Goal: Information Seeking & Learning: Check status

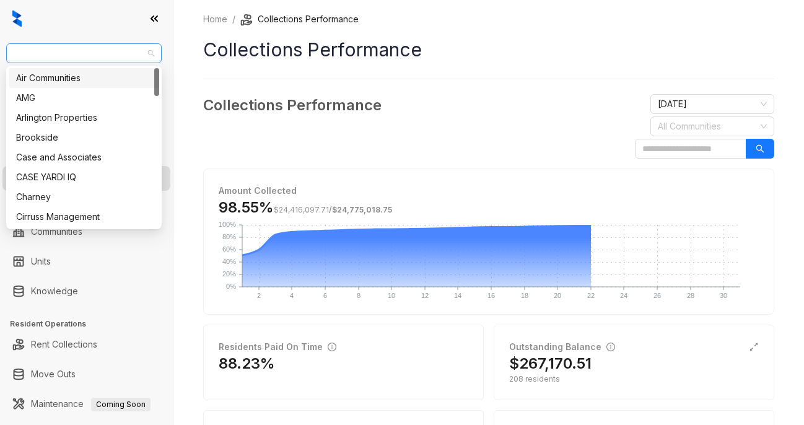
click at [89, 50] on span "Case and Associates" at bounding box center [84, 53] width 141 height 19
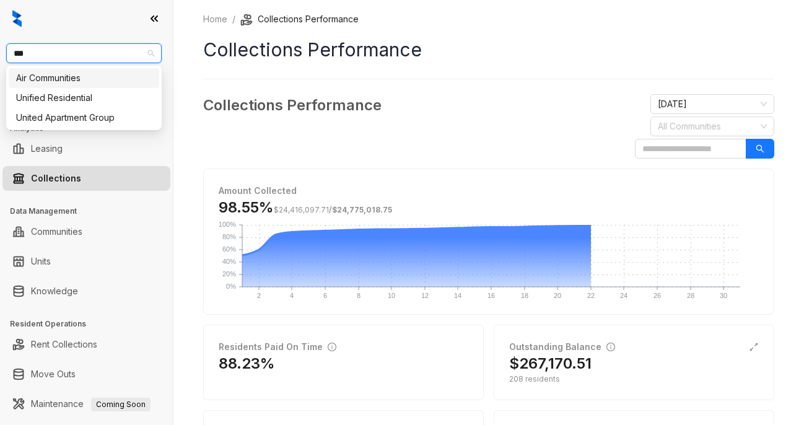
type input "****"
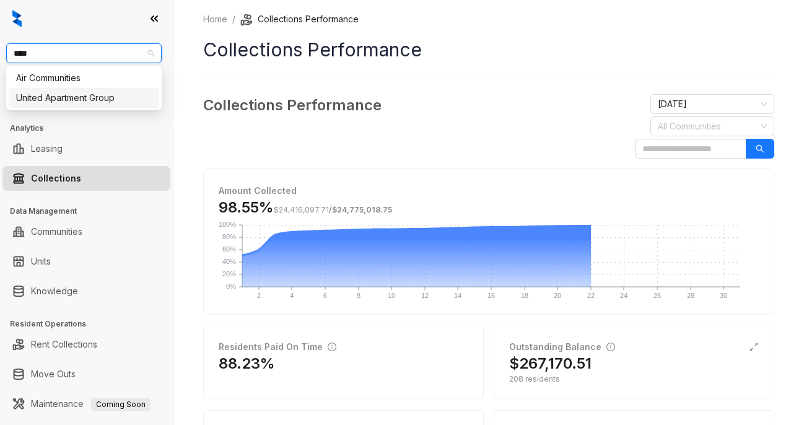
click at [78, 97] on div "United Apartment Group" at bounding box center [84, 98] width 136 height 14
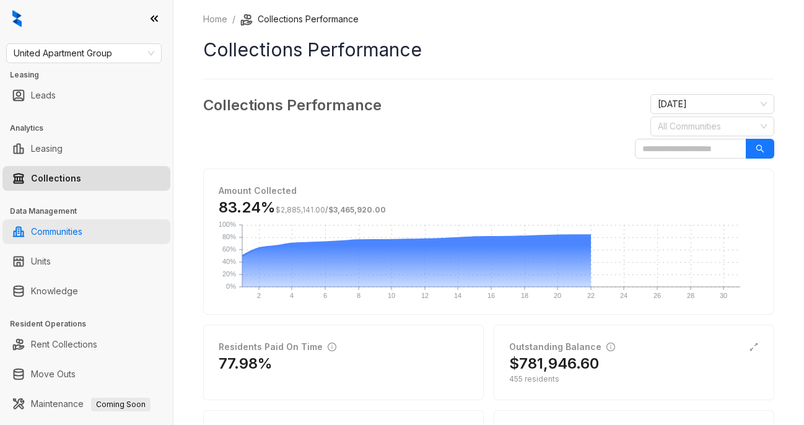
scroll to position [106, 0]
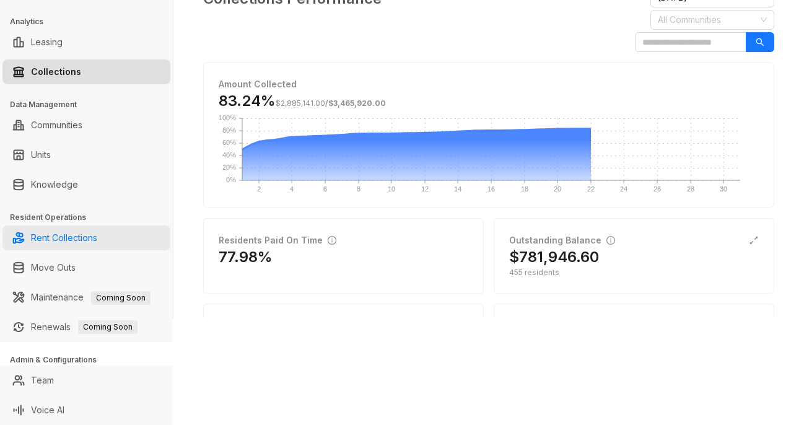
click at [80, 236] on link "Rent Collections" at bounding box center [64, 237] width 66 height 25
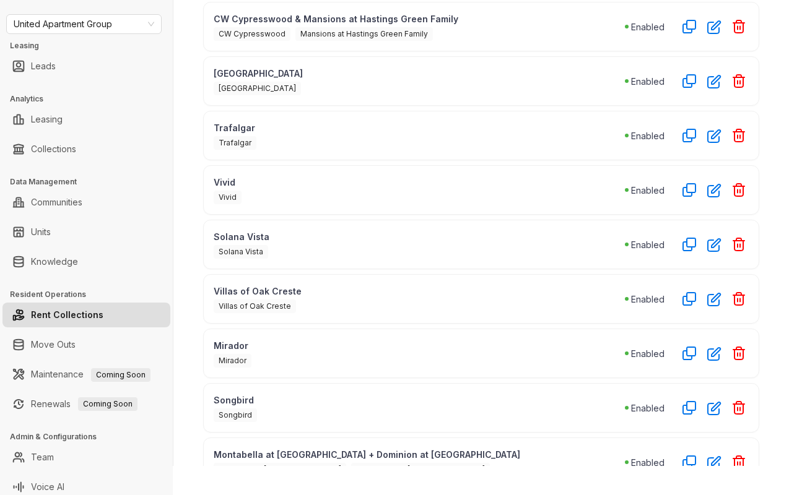
scroll to position [498, 0]
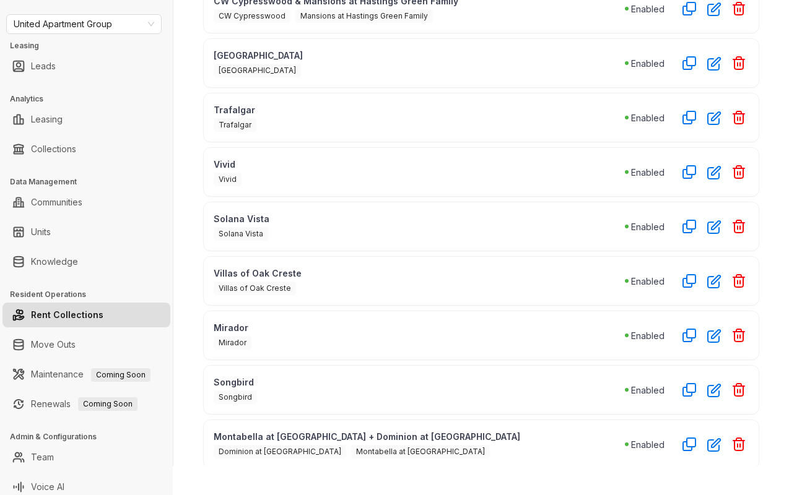
click at [335, 232] on div "Solana Vista" at bounding box center [419, 232] width 411 height 15
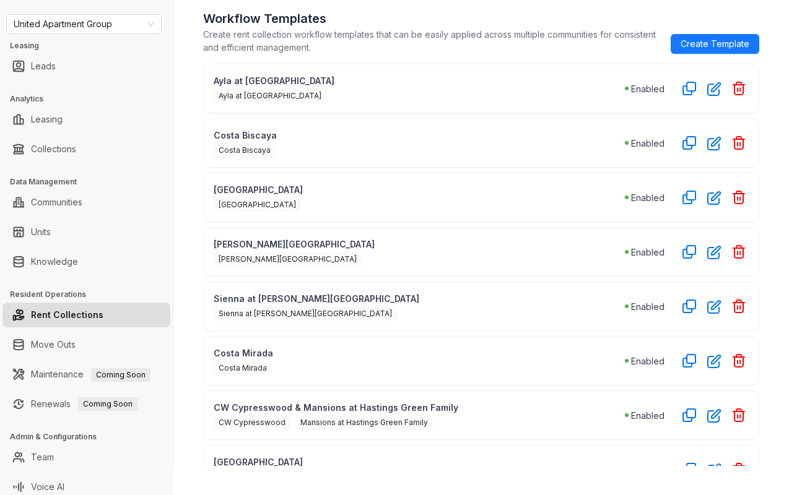
scroll to position [67, 0]
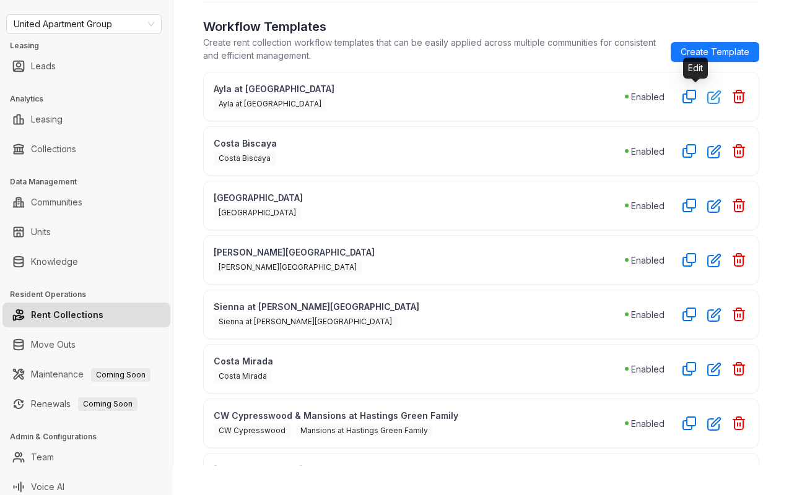
click at [707, 103] on icon "button" at bounding box center [714, 97] width 14 height 14
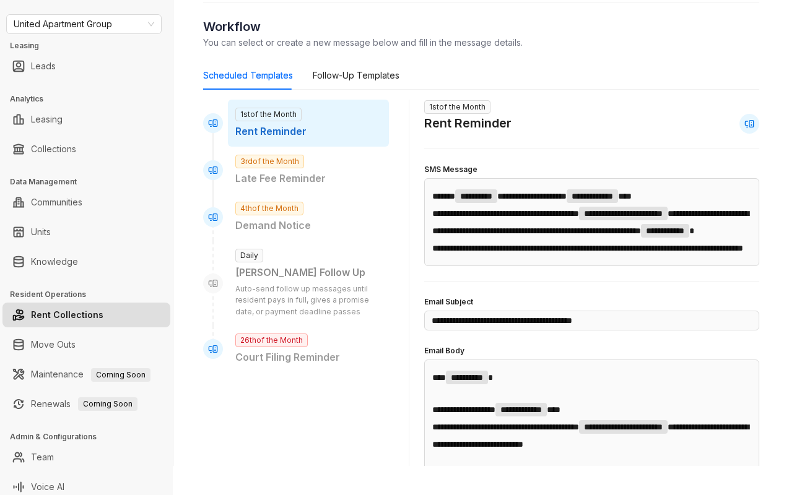
click at [95, 307] on link "Rent Collections" at bounding box center [67, 315] width 72 height 25
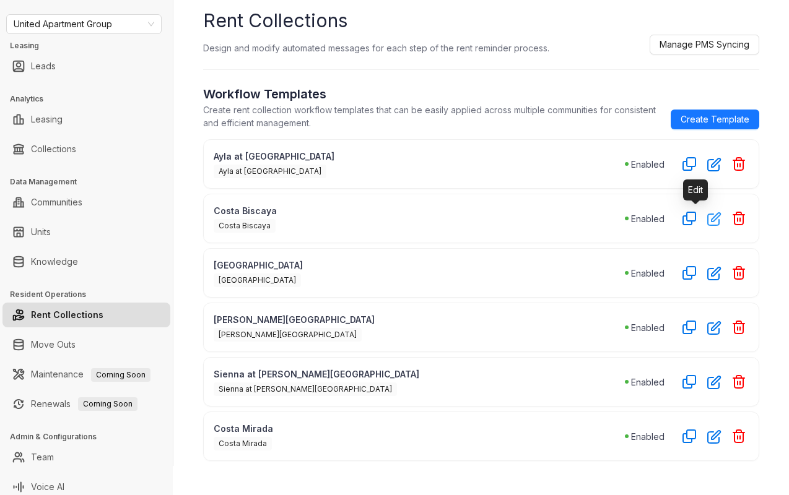
click at [707, 222] on icon "button" at bounding box center [714, 219] width 14 height 14
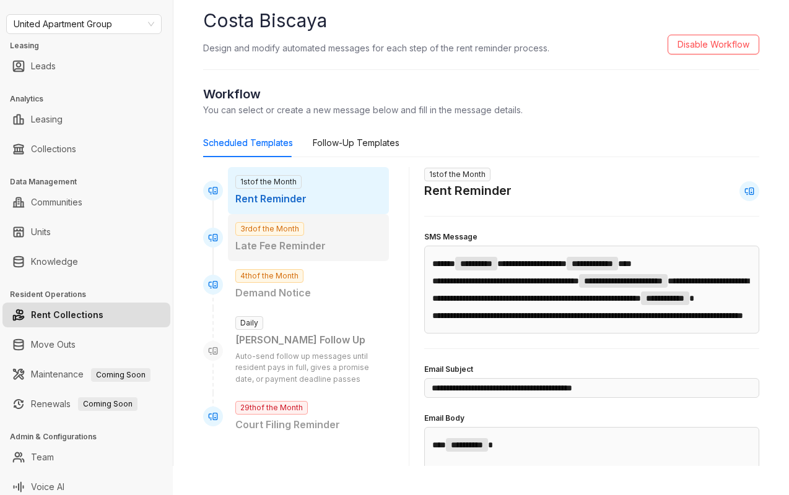
click at [310, 235] on div "3rd of the Month Late Fee Reminder" at bounding box center [308, 237] width 161 height 47
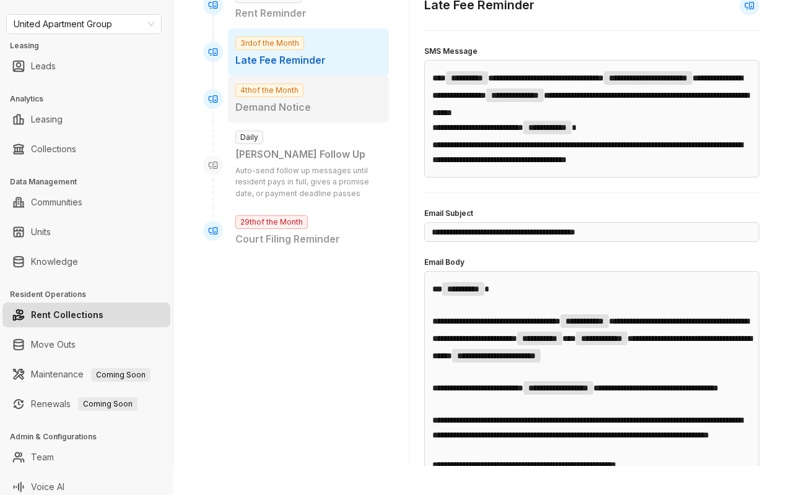
scroll to position [170, 0]
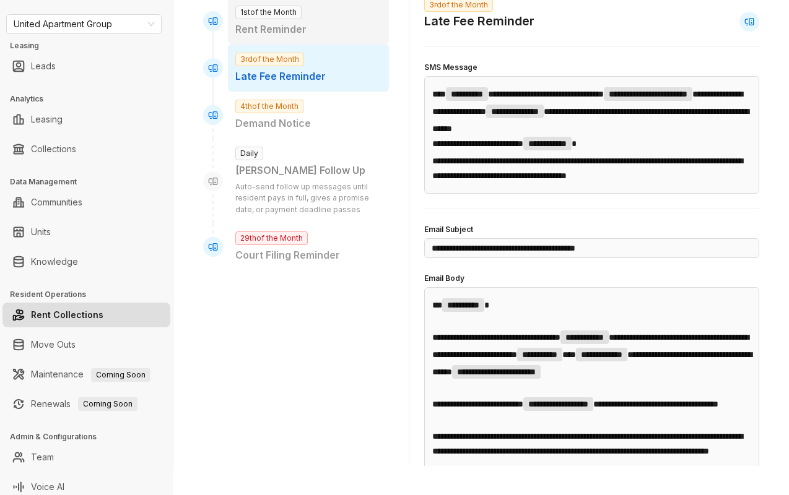
click at [300, 22] on p "Rent Reminder" at bounding box center [308, 29] width 146 height 15
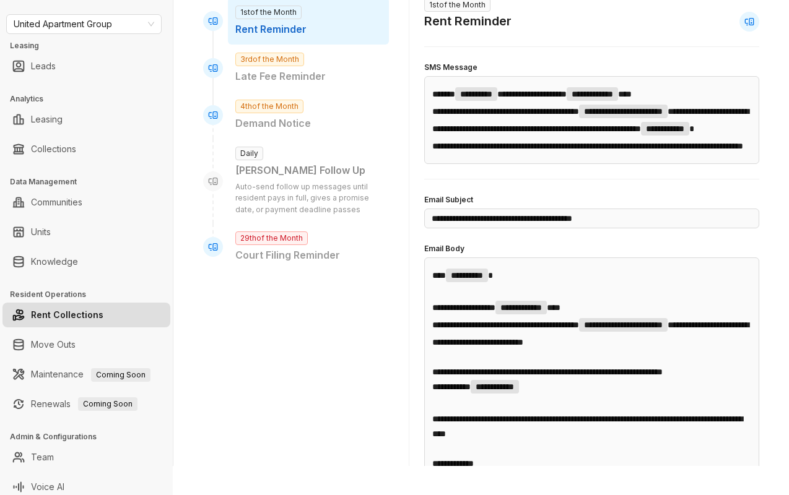
scroll to position [111, 0]
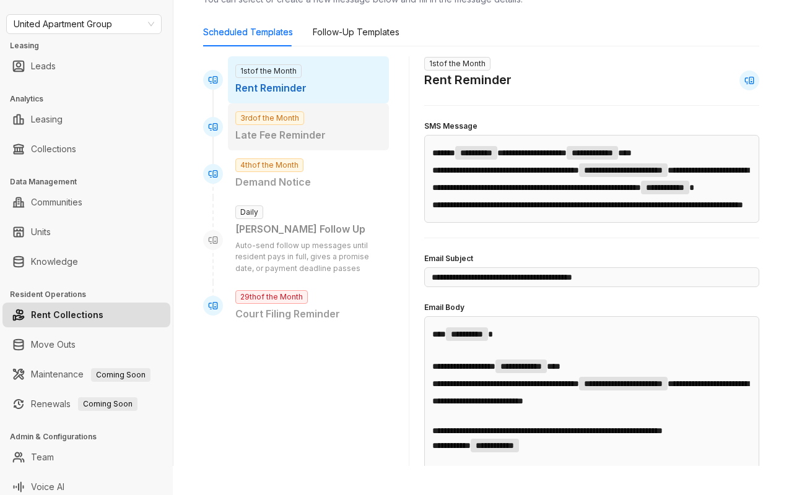
click at [289, 124] on span "3rd of the Month" at bounding box center [269, 118] width 69 height 14
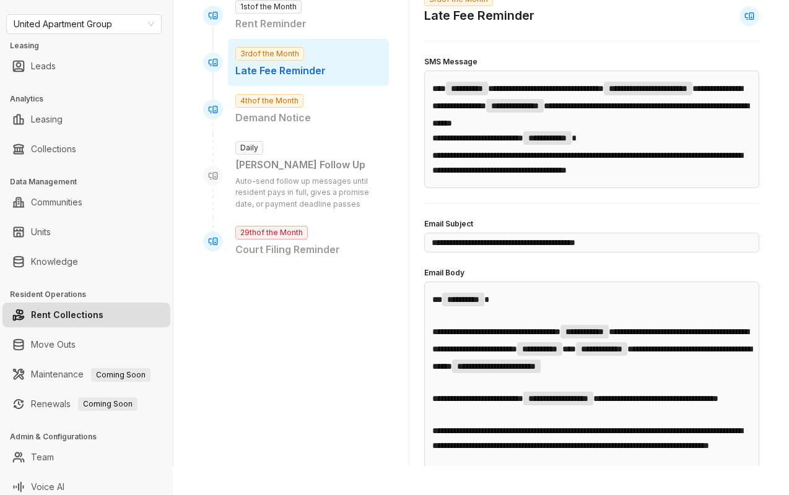
scroll to position [0, 0]
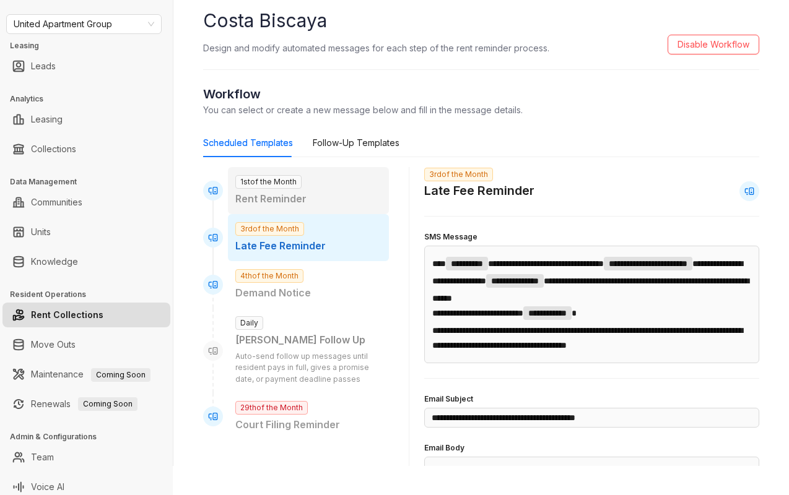
click at [273, 180] on span "1st of the Month" at bounding box center [268, 182] width 66 height 14
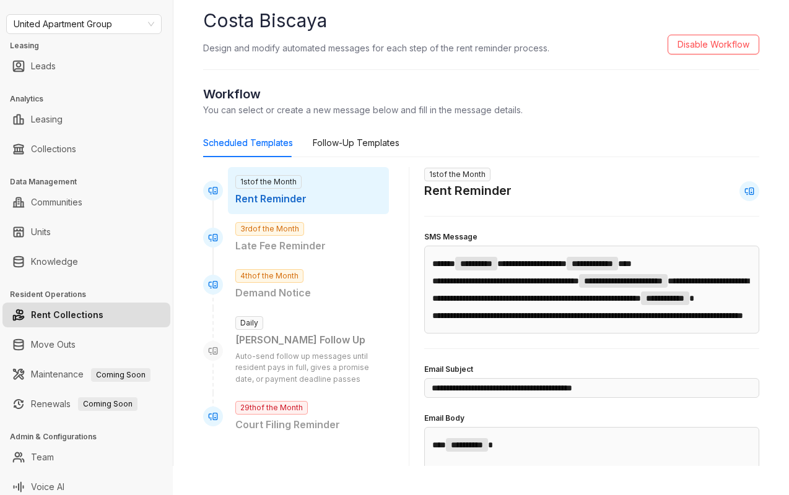
scroll to position [35, 0]
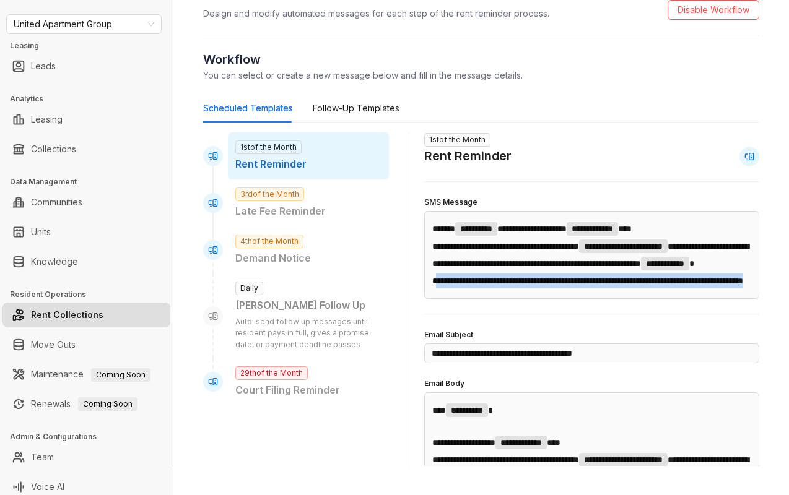
drag, startPoint x: 436, startPoint y: 300, endPoint x: 631, endPoint y: 333, distance: 198.5
click at [631, 299] on div "**********" at bounding box center [591, 255] width 335 height 88
click at [542, 288] on p "**********" at bounding box center [591, 281] width 319 height 15
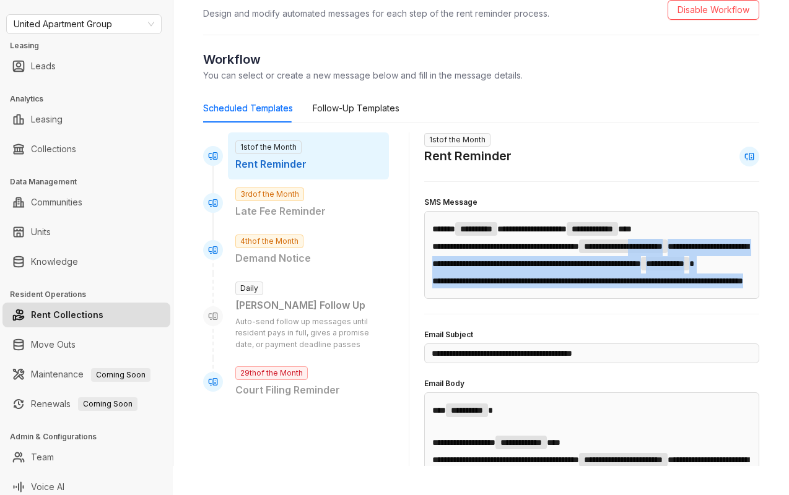
drag, startPoint x: 536, startPoint y: 314, endPoint x: 400, endPoint y: 275, distance: 141.8
click at [400, 275] on div "**********" at bounding box center [481, 443] width 556 height 623
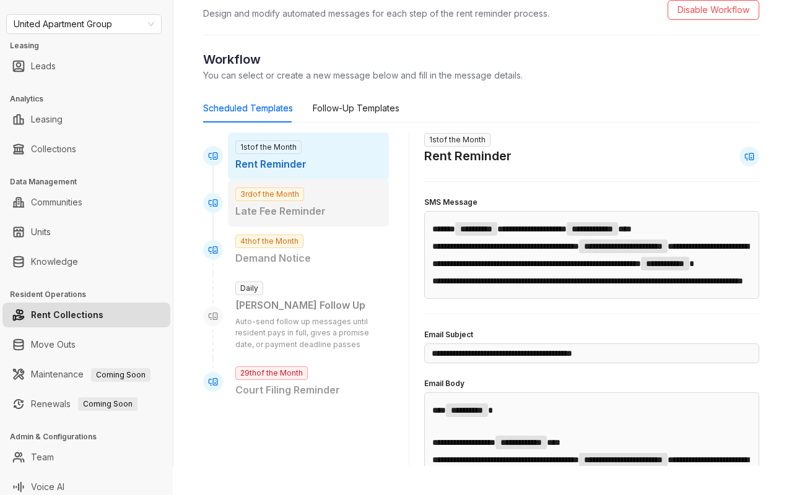
click at [278, 188] on span "3rd of the Month" at bounding box center [269, 195] width 69 height 14
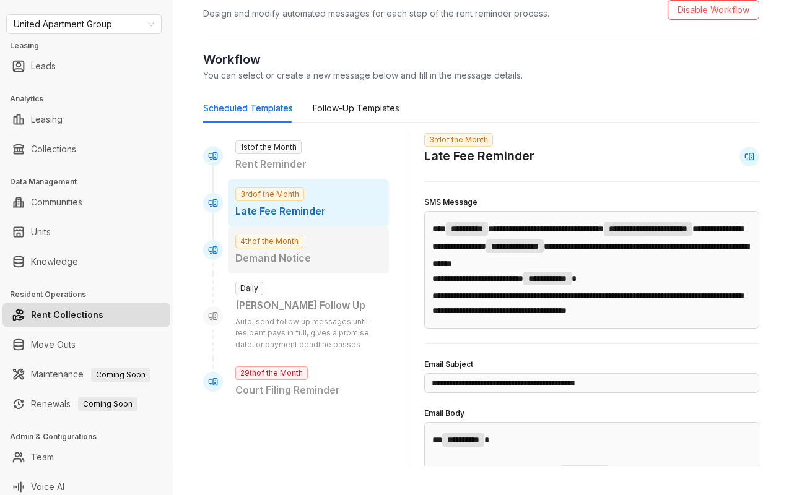
click at [308, 246] on div "4th of the Month Demand Notice" at bounding box center [308, 250] width 161 height 47
type input "**********"
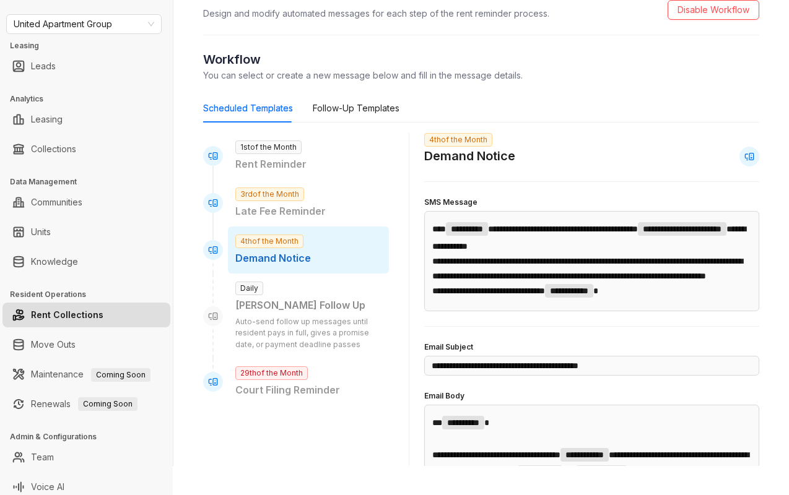
click at [103, 303] on link "Rent Collections" at bounding box center [67, 315] width 72 height 25
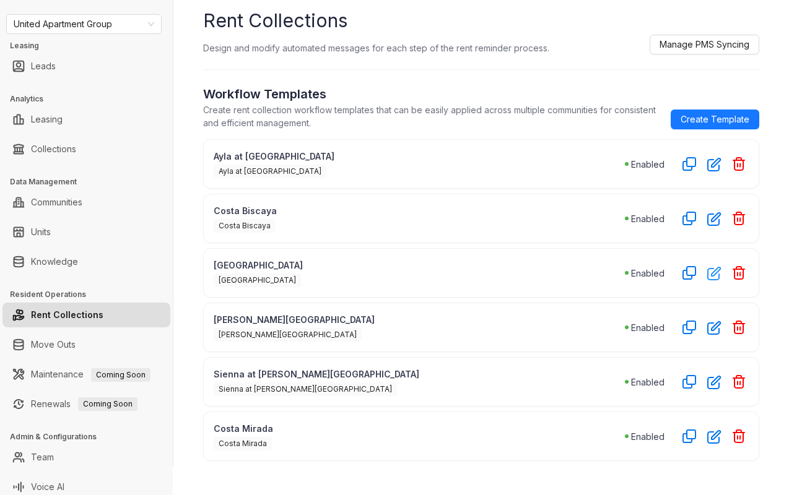
click at [707, 277] on icon "button" at bounding box center [714, 273] width 14 height 14
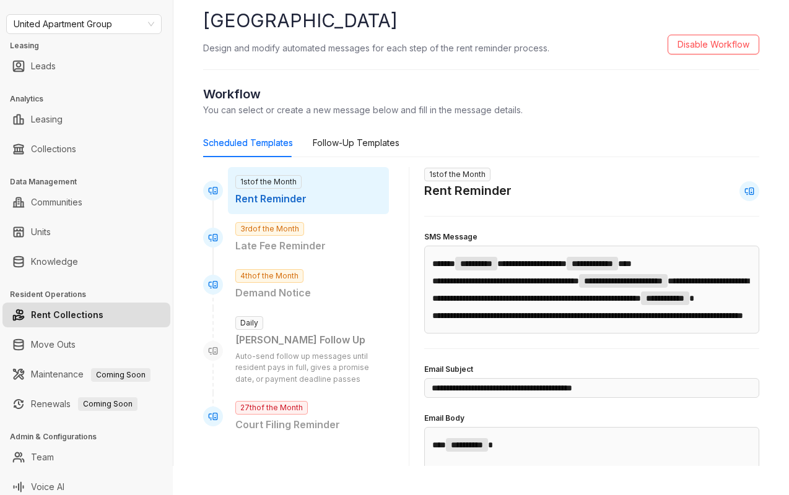
scroll to position [84, 0]
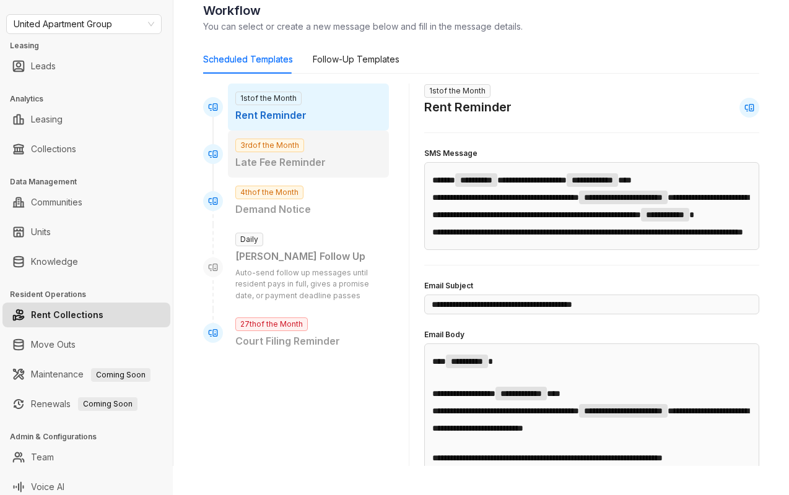
click at [325, 153] on div "3rd of the Month Late Fee Reminder" at bounding box center [308, 154] width 161 height 47
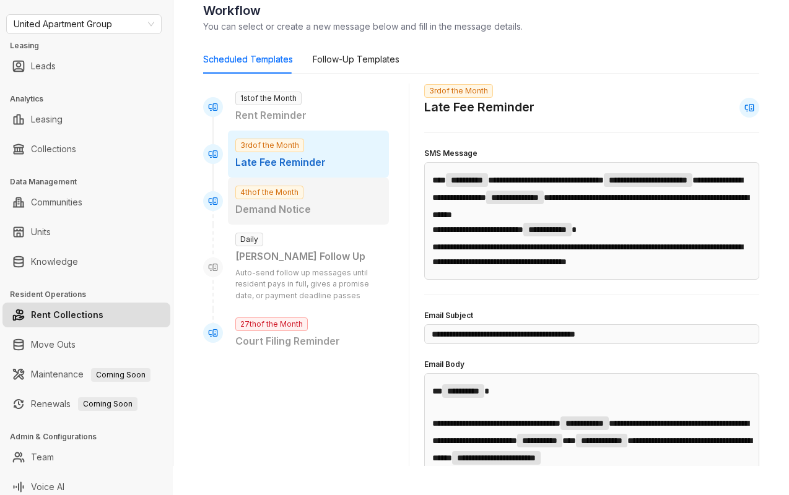
click at [323, 205] on p "Demand Notice" at bounding box center [308, 209] width 146 height 15
type input "**********"
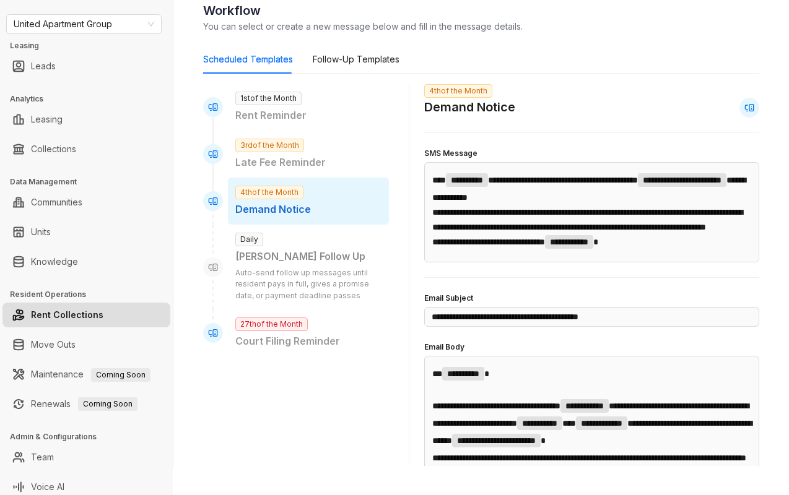
click at [92, 310] on link "Rent Collections" at bounding box center [67, 315] width 72 height 25
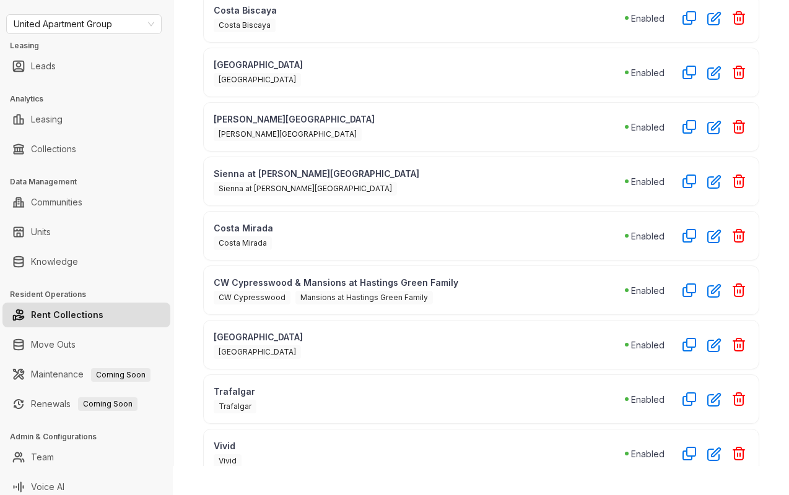
scroll to position [217, 0]
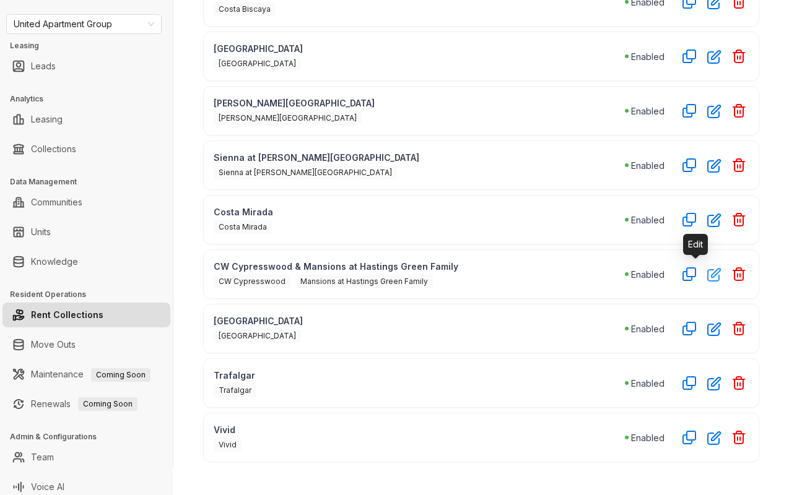
click at [708, 274] on icon "button" at bounding box center [714, 275] width 12 height 12
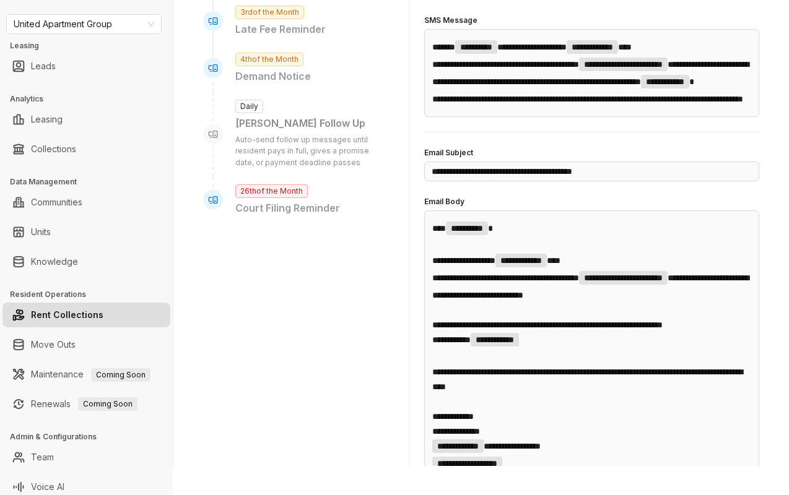
scroll to position [170, 0]
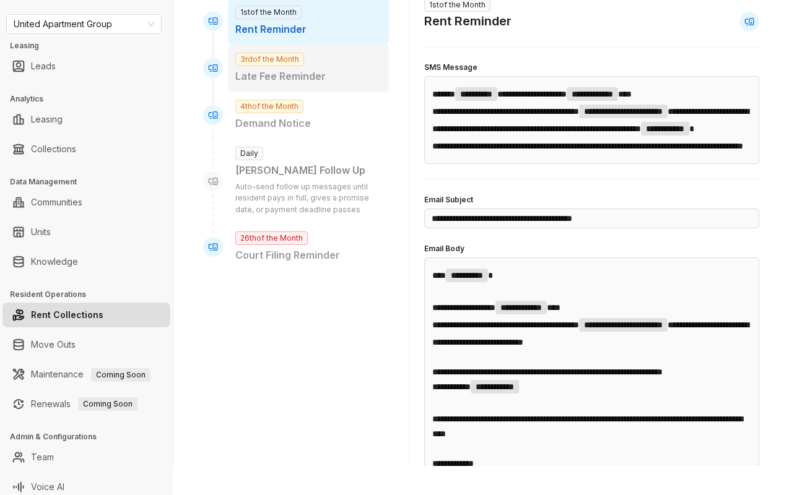
click at [336, 77] on p "Late Fee Reminder" at bounding box center [308, 76] width 146 height 15
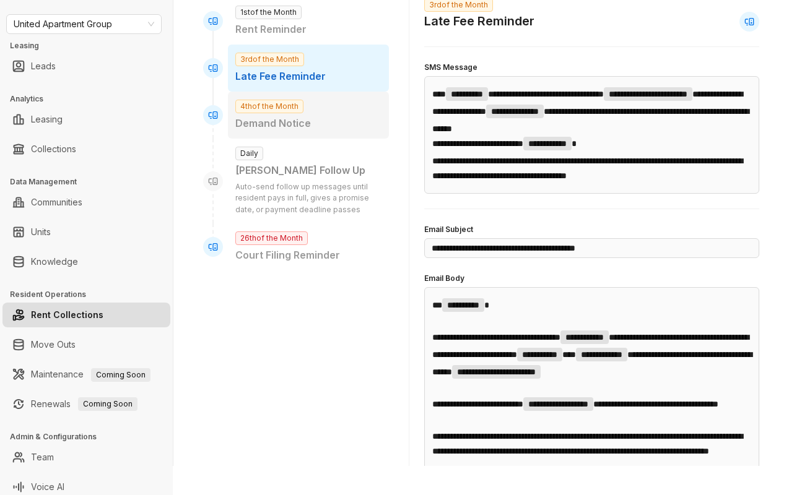
click at [298, 118] on p "Demand Notice" at bounding box center [308, 123] width 146 height 15
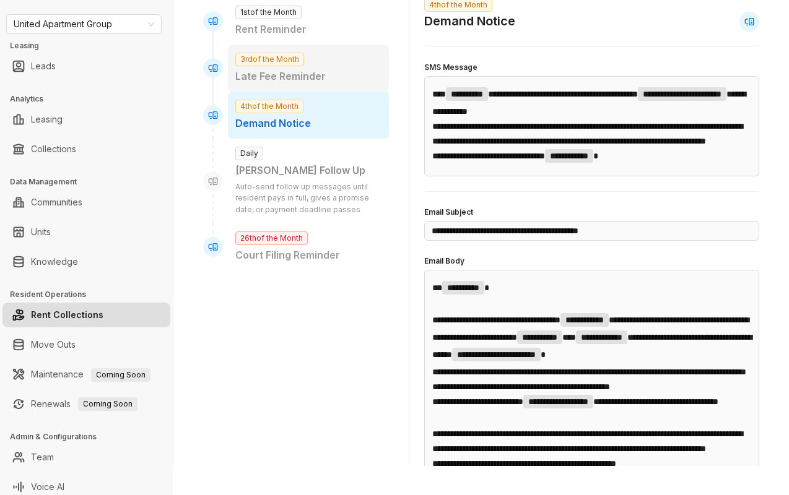
click at [319, 72] on p "Late Fee Reminder" at bounding box center [308, 76] width 146 height 15
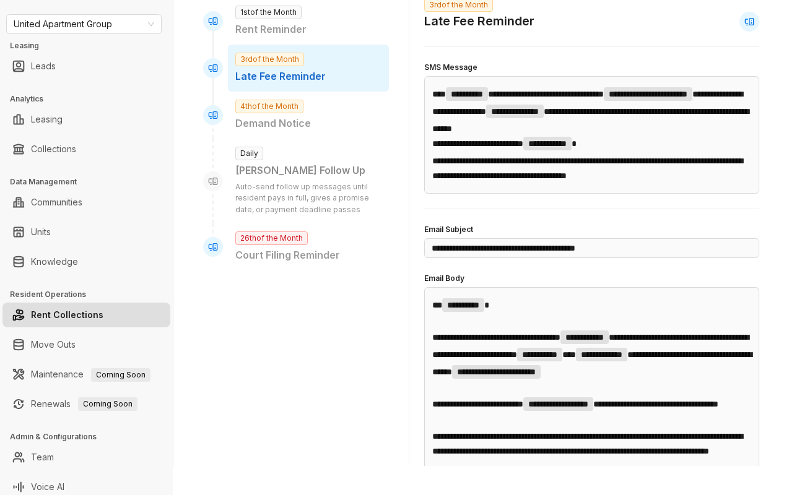
scroll to position [80, 0]
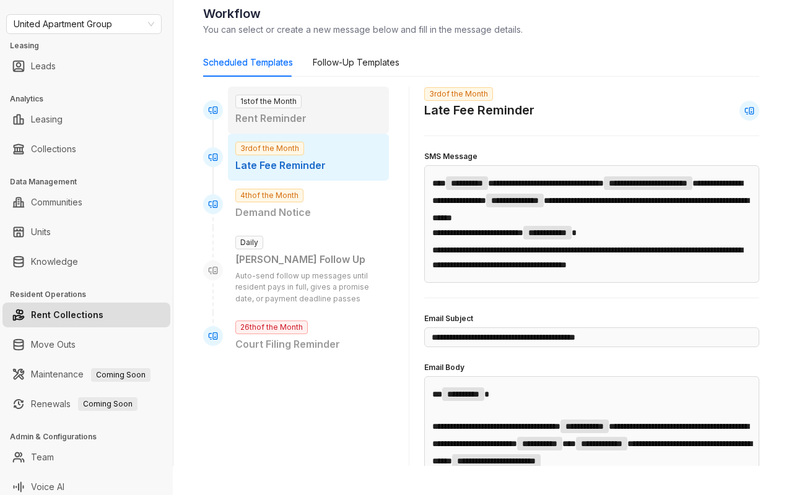
click at [304, 122] on p "Rent Reminder" at bounding box center [308, 118] width 146 height 15
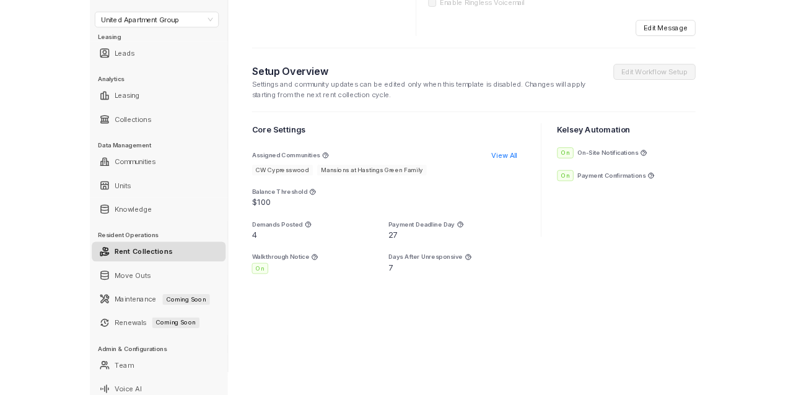
scroll to position [0, 0]
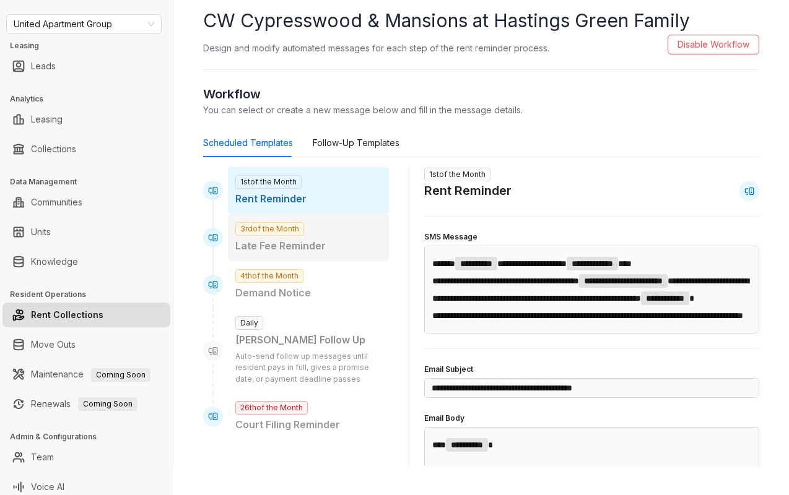
click at [275, 229] on span "3rd of the Month" at bounding box center [269, 229] width 69 height 14
type input "**********"
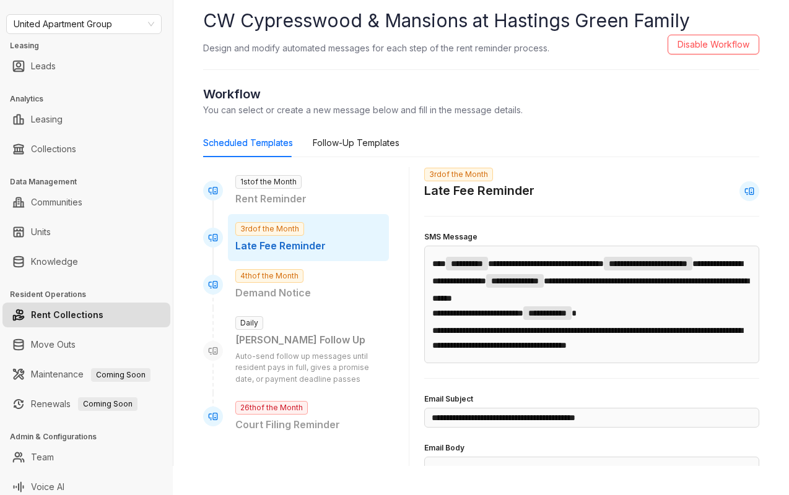
click at [103, 310] on link "Rent Collections" at bounding box center [67, 315] width 72 height 25
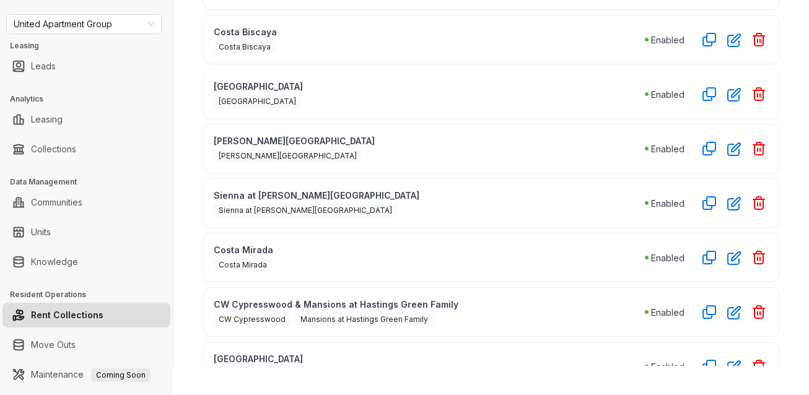
scroll to position [92, 0]
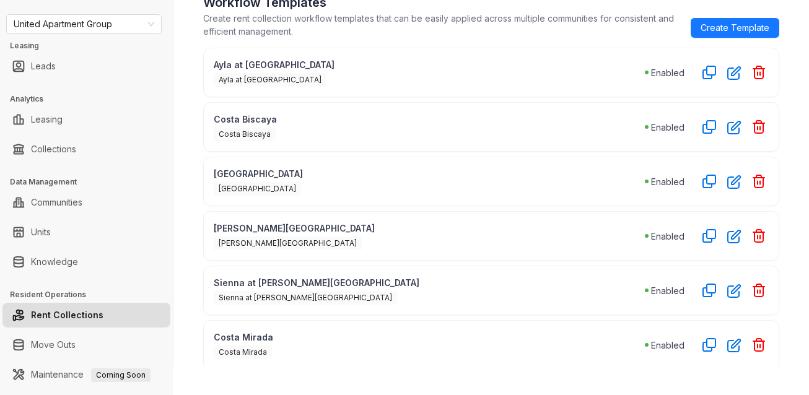
drag, startPoint x: 216, startPoint y: 59, endPoint x: 322, endPoint y: 198, distance: 174.5
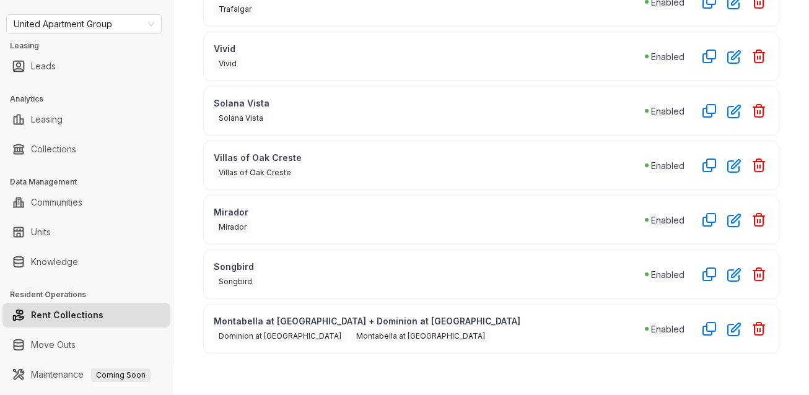
scroll to position [0, 0]
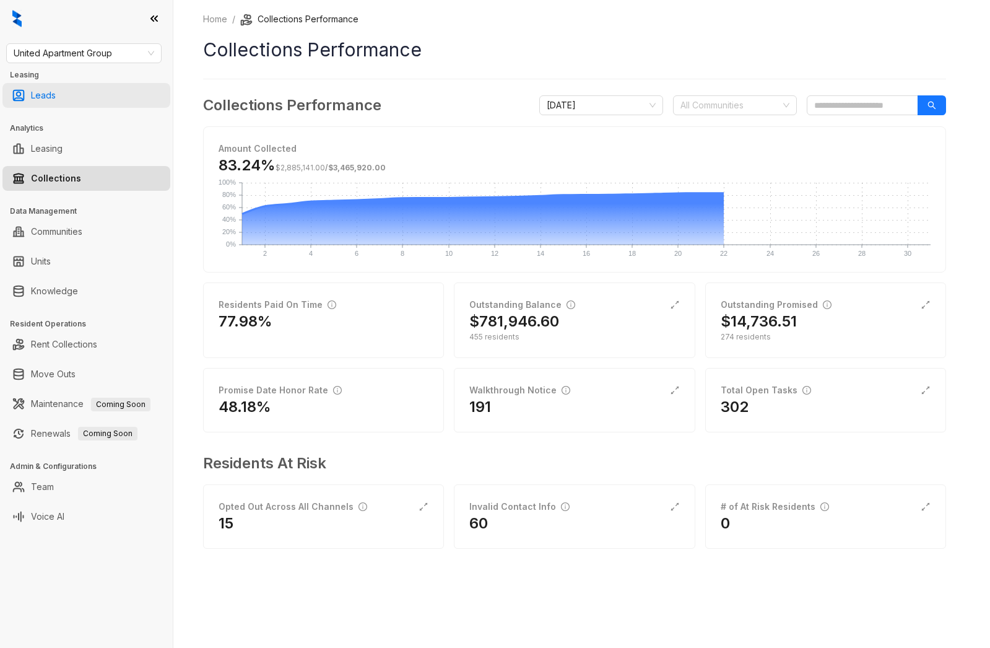
click at [56, 106] on link "Leads" at bounding box center [43, 95] width 25 height 25
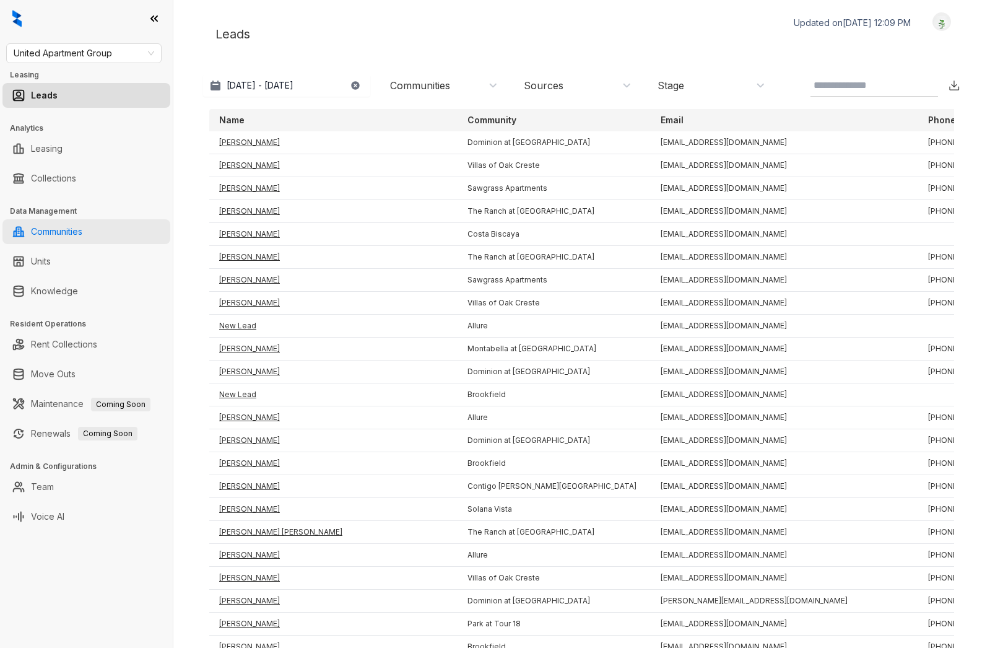
click at [62, 228] on link "Communities" at bounding box center [56, 231] width 51 height 25
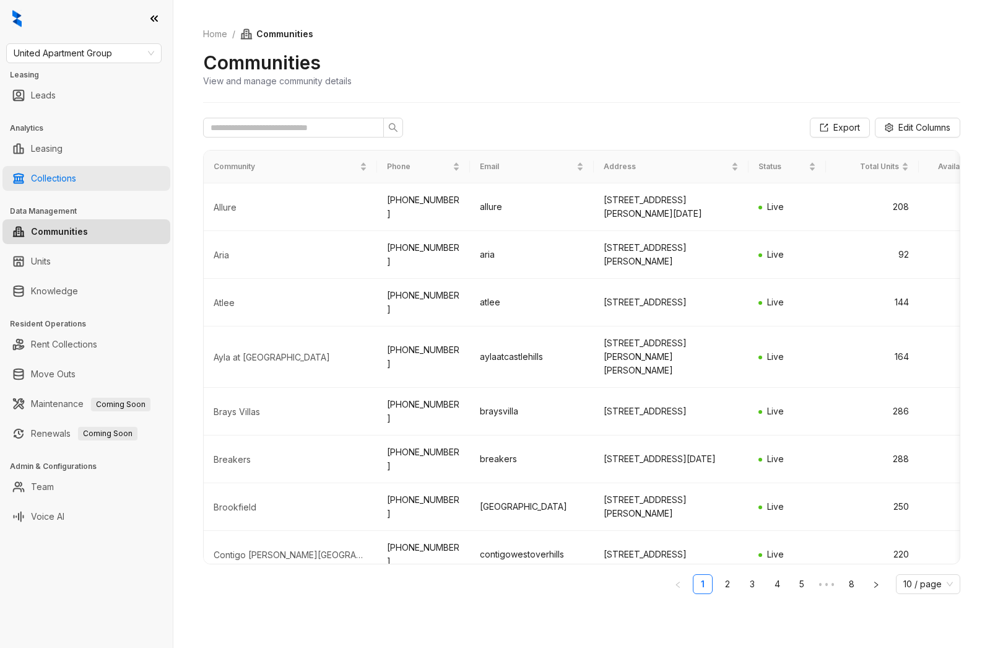
click at [59, 183] on link "Collections" at bounding box center [53, 178] width 45 height 25
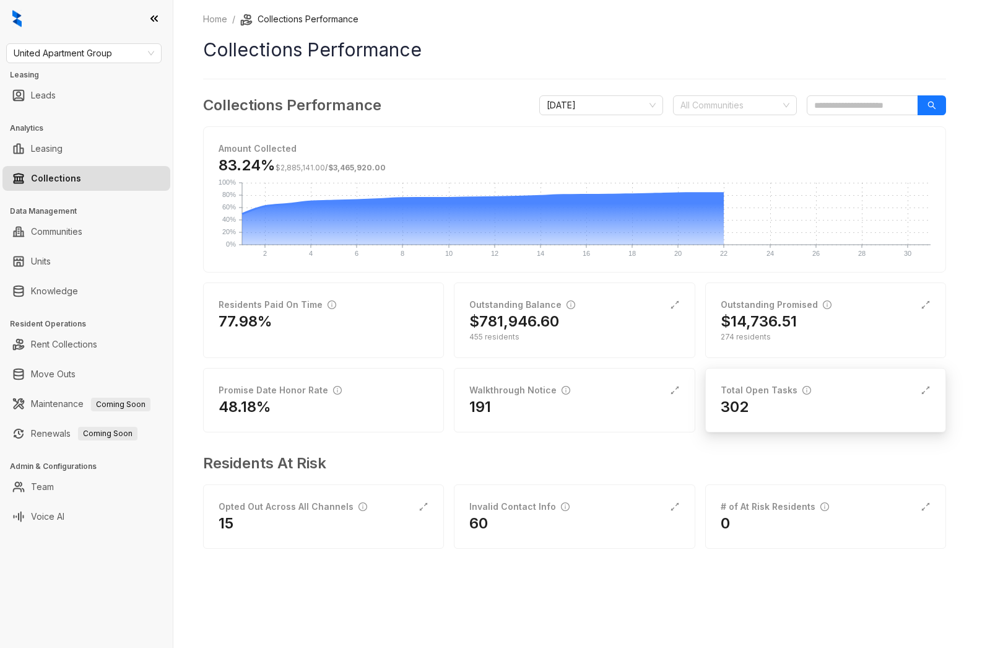
click at [765, 395] on div "Total Open Tasks" at bounding box center [766, 390] width 90 height 14
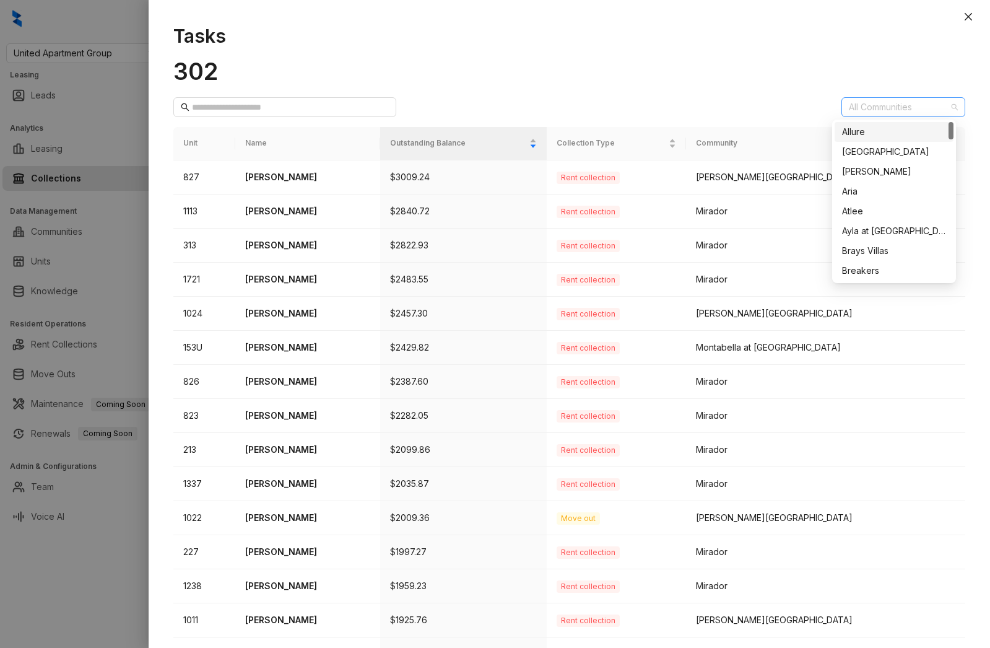
click at [865, 97] on div "All Communities" at bounding box center [903, 107] width 124 height 20
click at [872, 131] on div "Allure" at bounding box center [894, 132] width 104 height 14
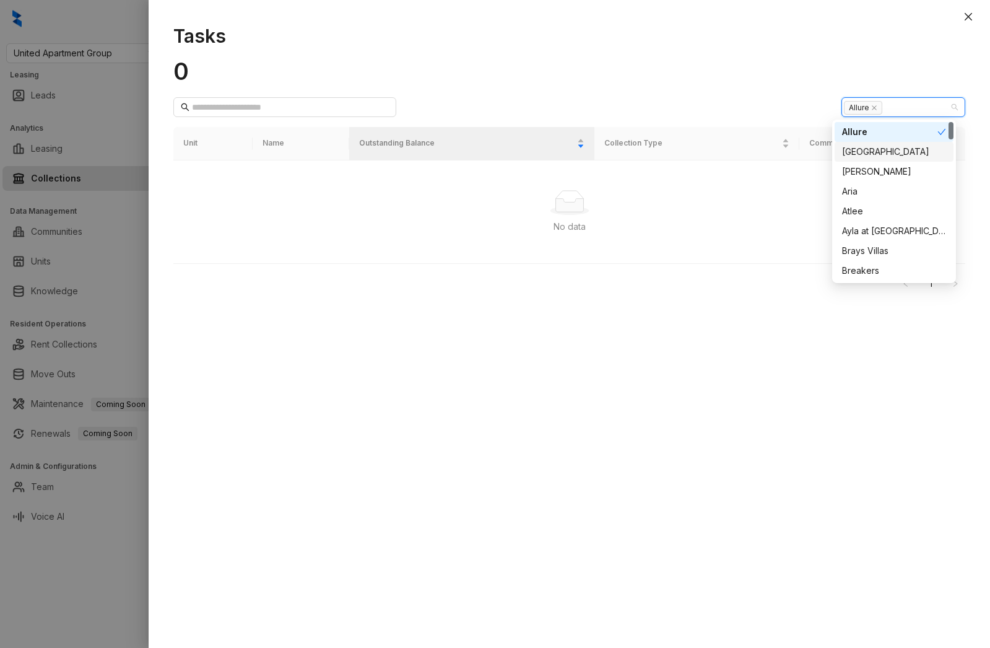
click at [877, 149] on div "Amberwood" at bounding box center [894, 152] width 104 height 14
click at [854, 171] on div "Arcos" at bounding box center [894, 172] width 104 height 14
click at [859, 187] on div "Aria" at bounding box center [894, 191] width 104 height 14
click at [857, 213] on div "Atlee" at bounding box center [894, 211] width 104 height 14
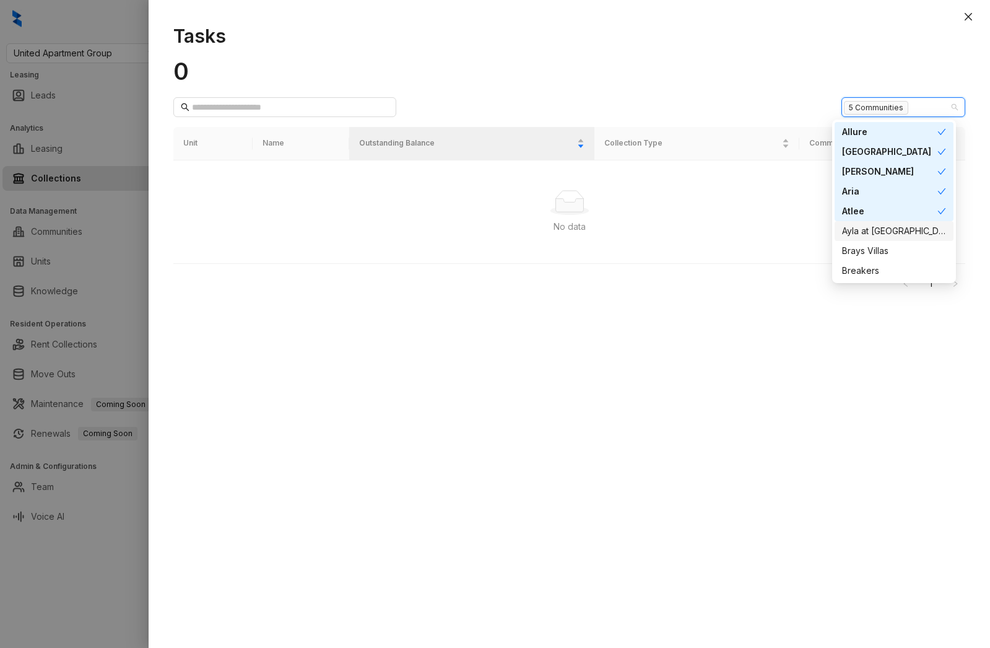
click at [861, 225] on div "Ayla at [GEOGRAPHIC_DATA]" at bounding box center [894, 231] width 104 height 14
click at [859, 253] on div "Brays Villas" at bounding box center [894, 251] width 104 height 14
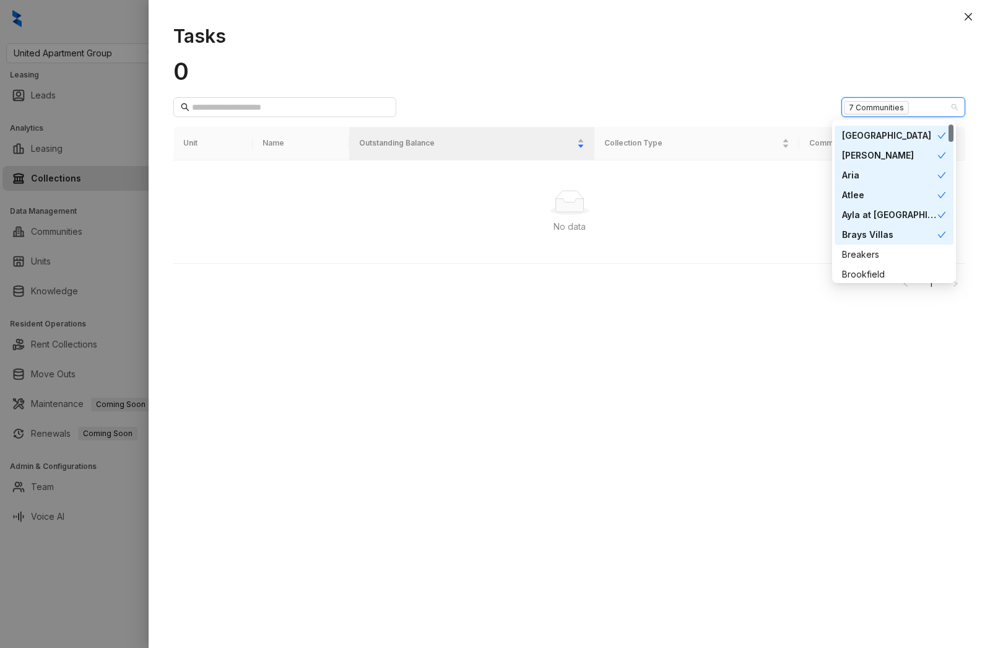
scroll to position [24, 0]
click at [859, 243] on div "Breakers" at bounding box center [894, 247] width 104 height 14
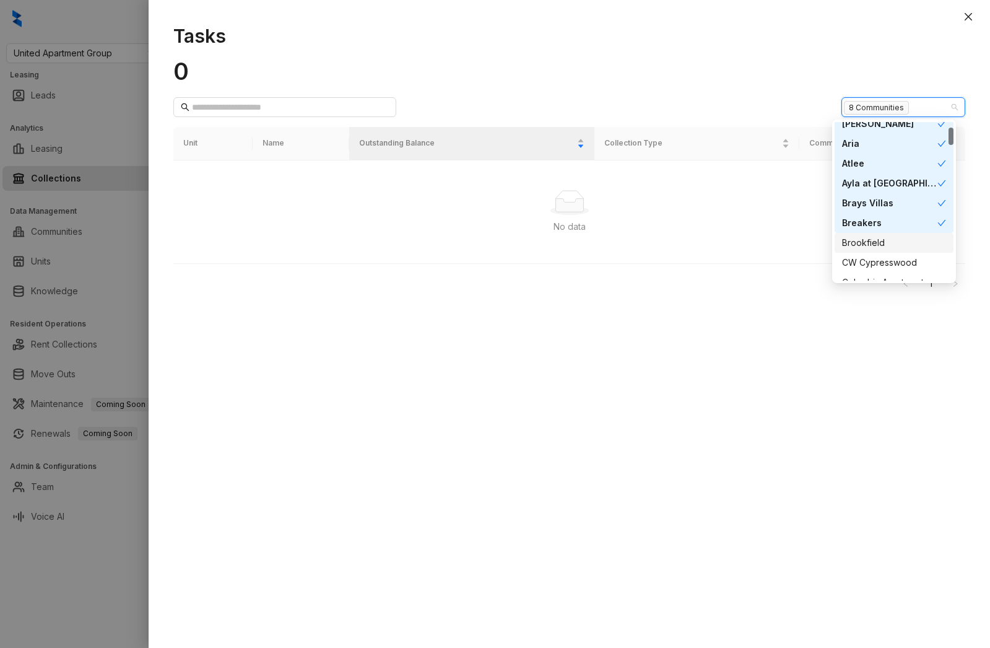
click at [859, 245] on div "Brookfield" at bounding box center [894, 243] width 104 height 14
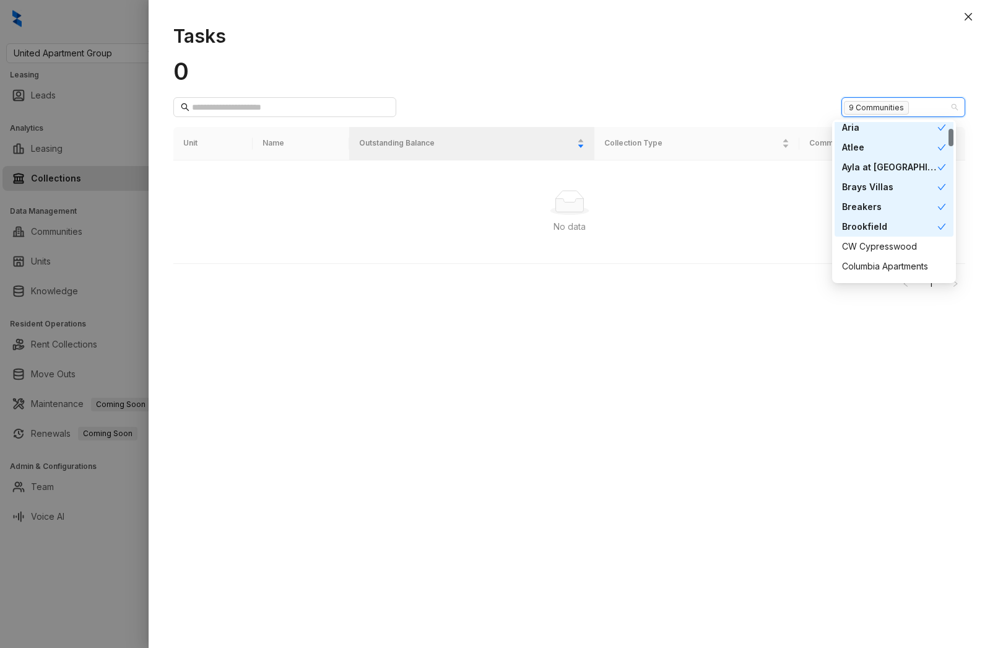
click at [859, 245] on div "CW Cypresswood" at bounding box center [894, 247] width 104 height 14
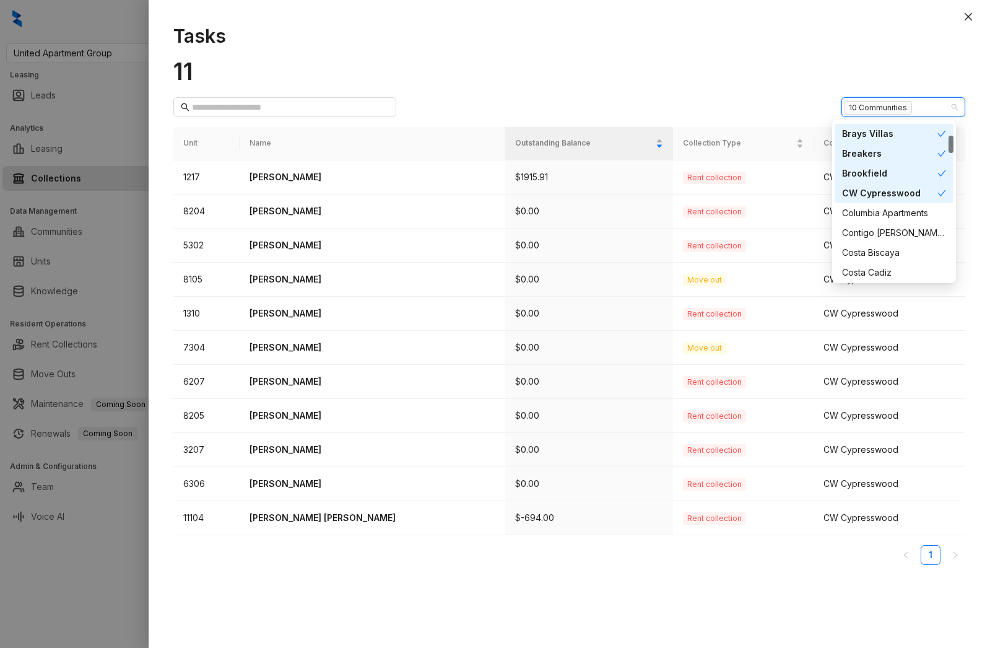
scroll to position [125, 0]
click at [885, 161] on div "Brookfield" at bounding box center [889, 165] width 95 height 14
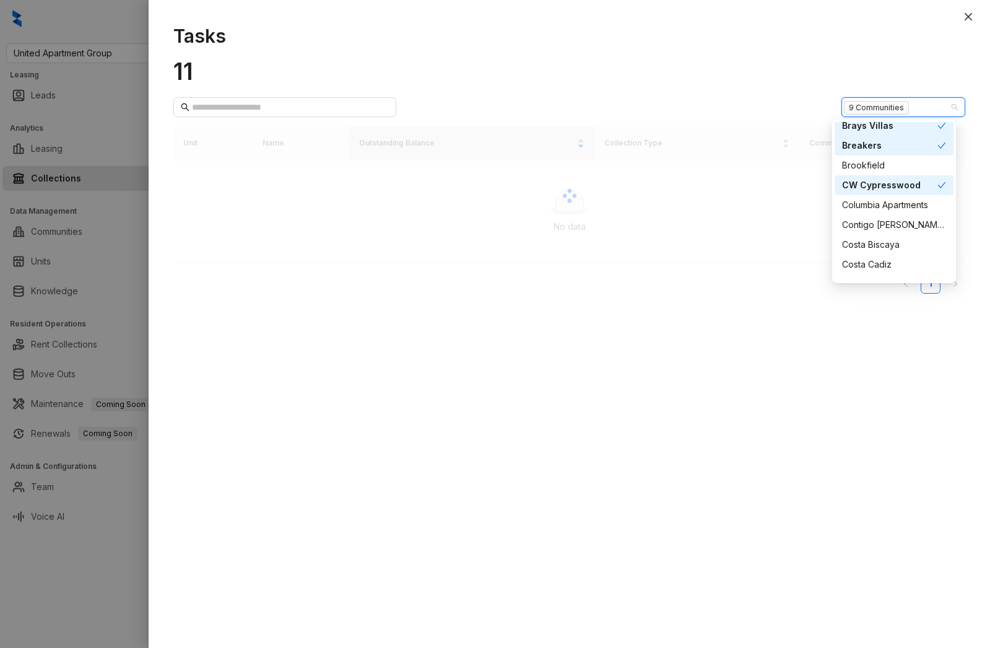
click at [862, 141] on div "Breakers" at bounding box center [889, 146] width 95 height 14
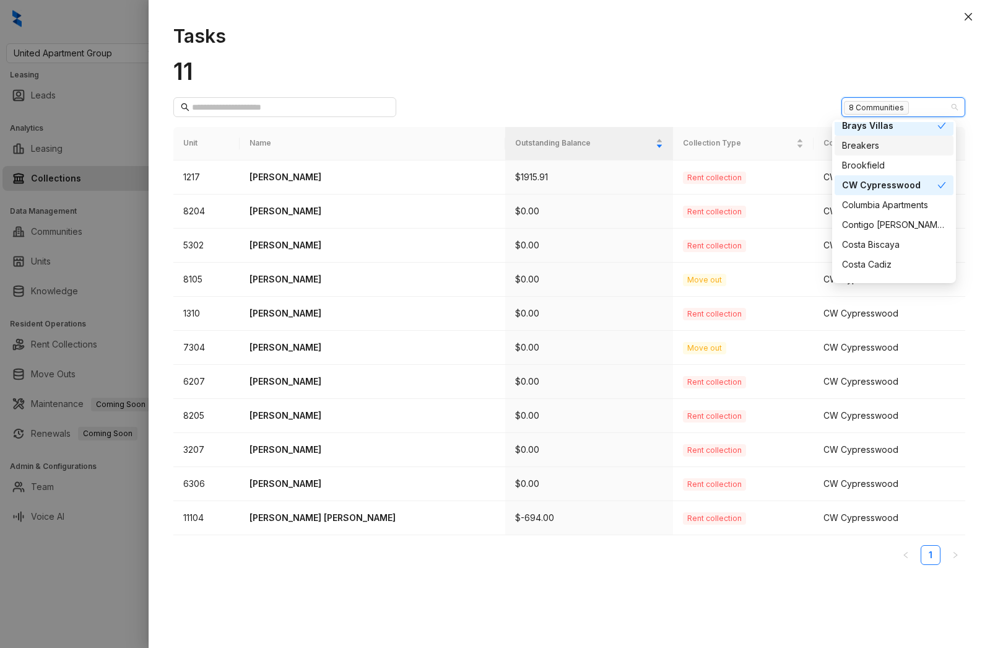
scroll to position [110, 0]
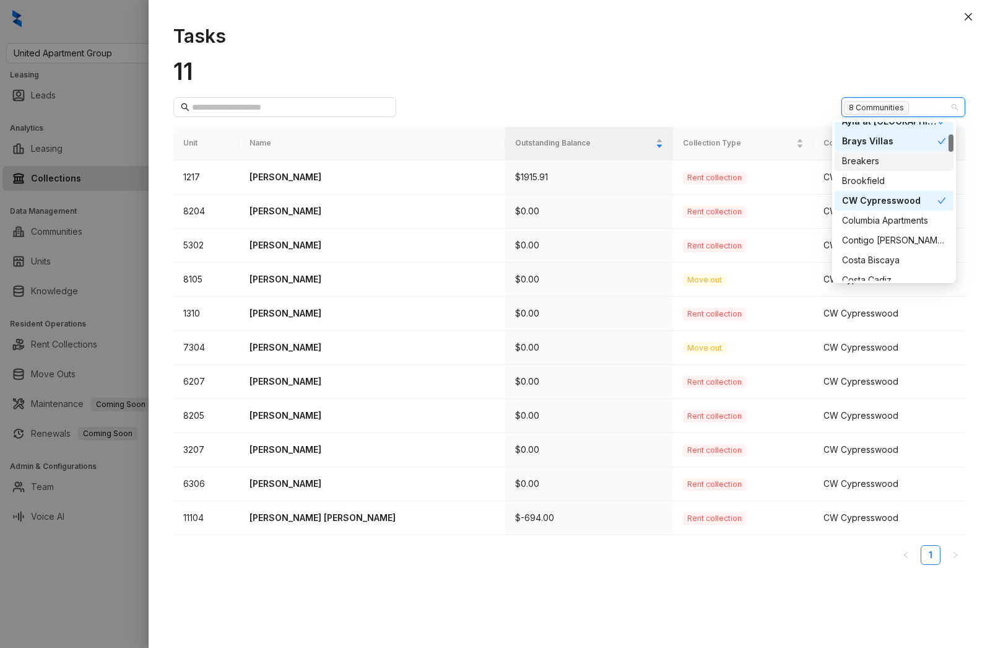
click at [863, 162] on div "Breakers" at bounding box center [894, 161] width 104 height 14
click at [866, 144] on div "Brays Villas" at bounding box center [889, 141] width 95 height 14
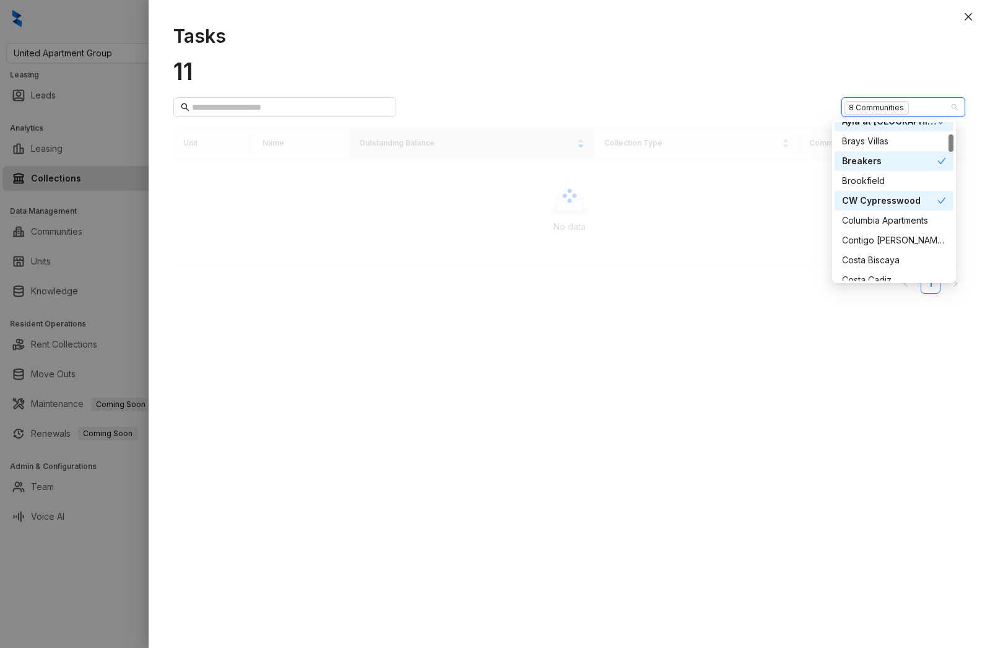
click at [867, 158] on div "Breakers" at bounding box center [889, 161] width 95 height 14
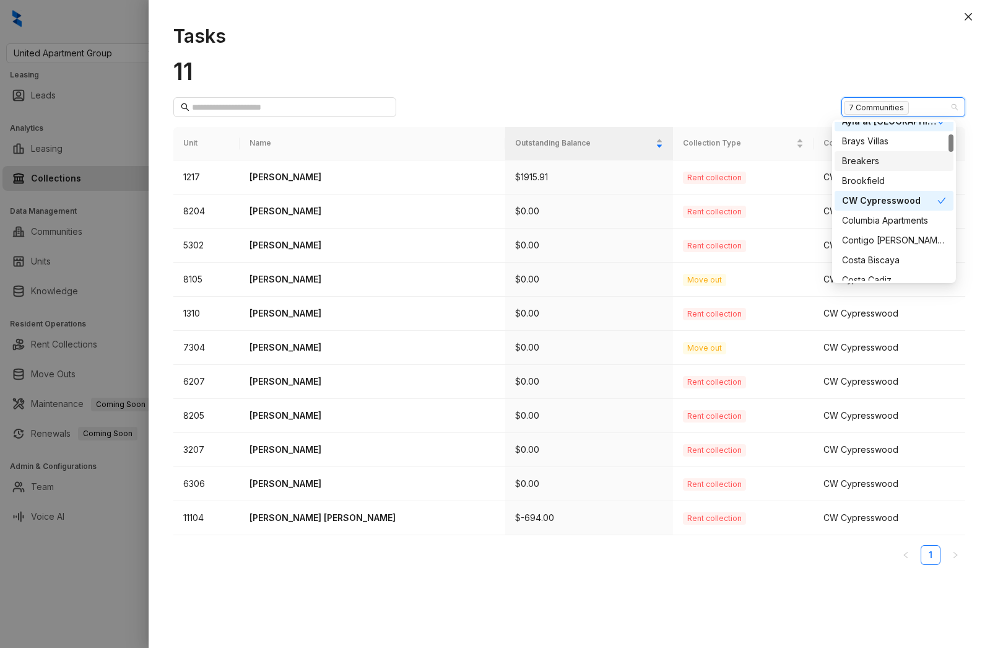
scroll to position [93, 0]
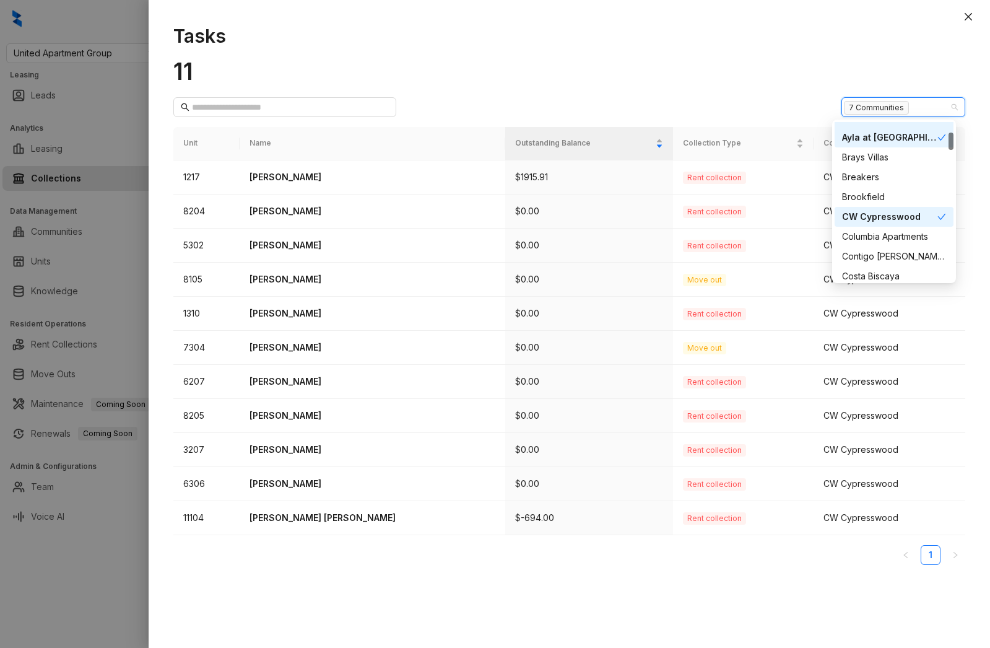
click at [882, 134] on div "Ayla at [GEOGRAPHIC_DATA]" at bounding box center [889, 138] width 95 height 14
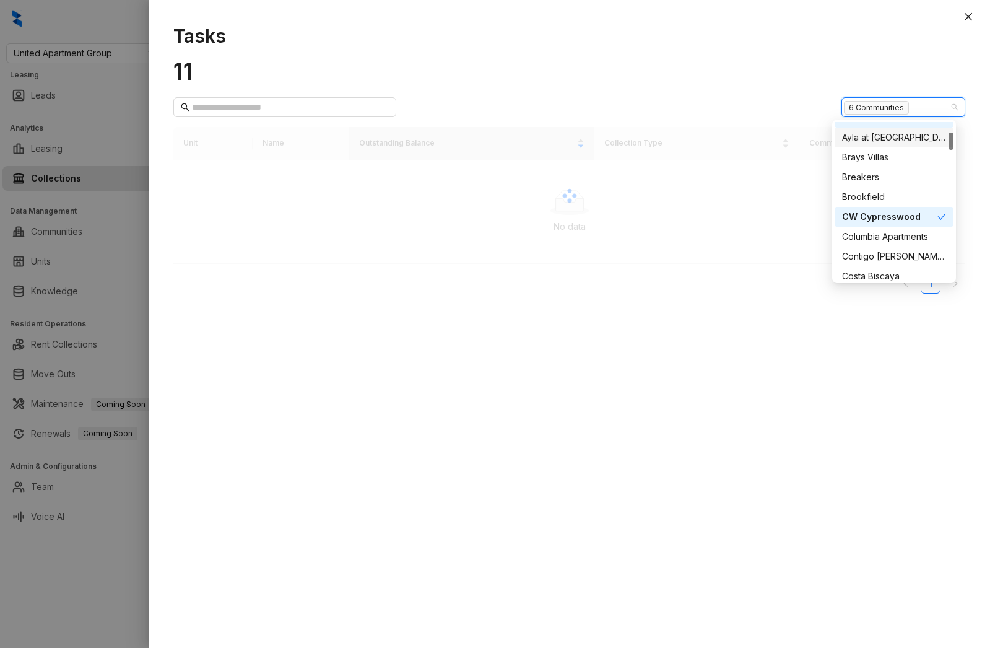
scroll to position [22, 0]
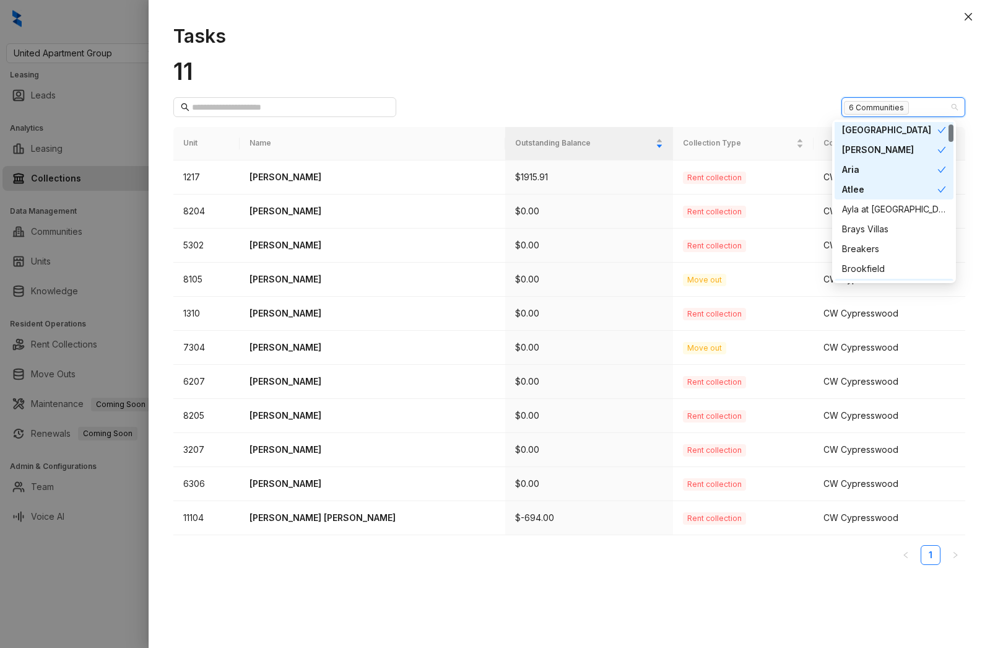
click at [880, 196] on div "Atlee" at bounding box center [894, 190] width 119 height 20
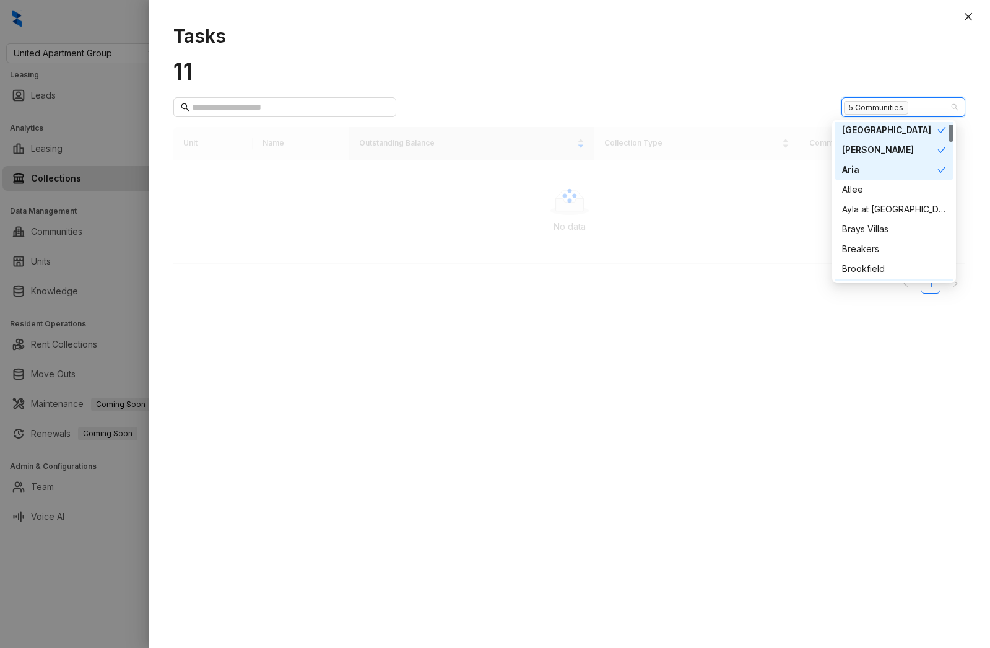
click at [876, 171] on div "Aria" at bounding box center [889, 170] width 95 height 14
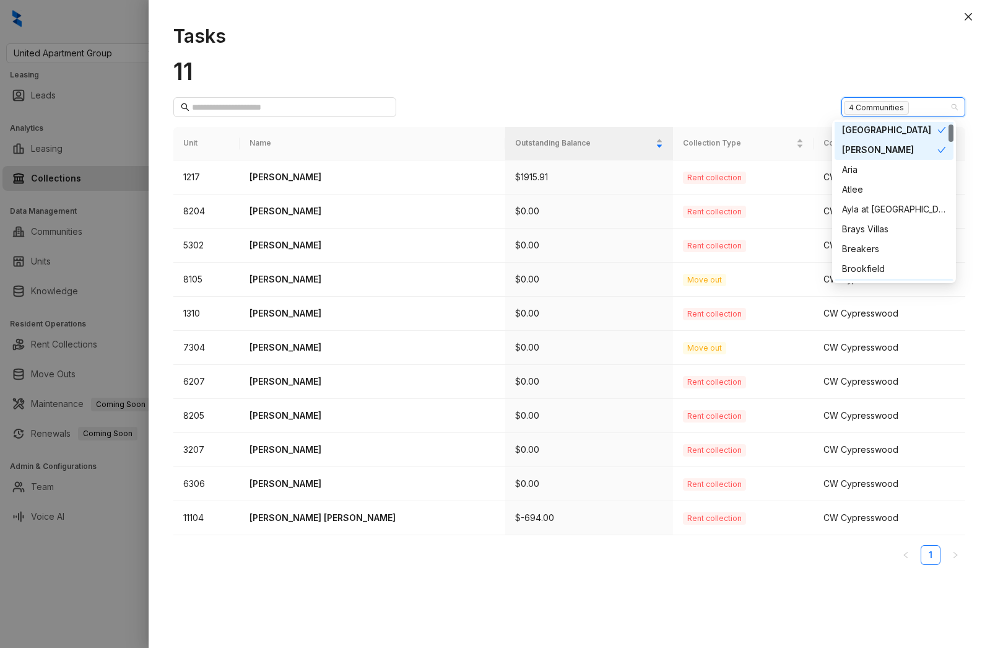
click at [870, 148] on div "Arcos" at bounding box center [889, 150] width 95 height 14
click at [870, 127] on div "Amberwood" at bounding box center [889, 130] width 95 height 14
click at [878, 129] on div "Allure" at bounding box center [889, 132] width 95 height 14
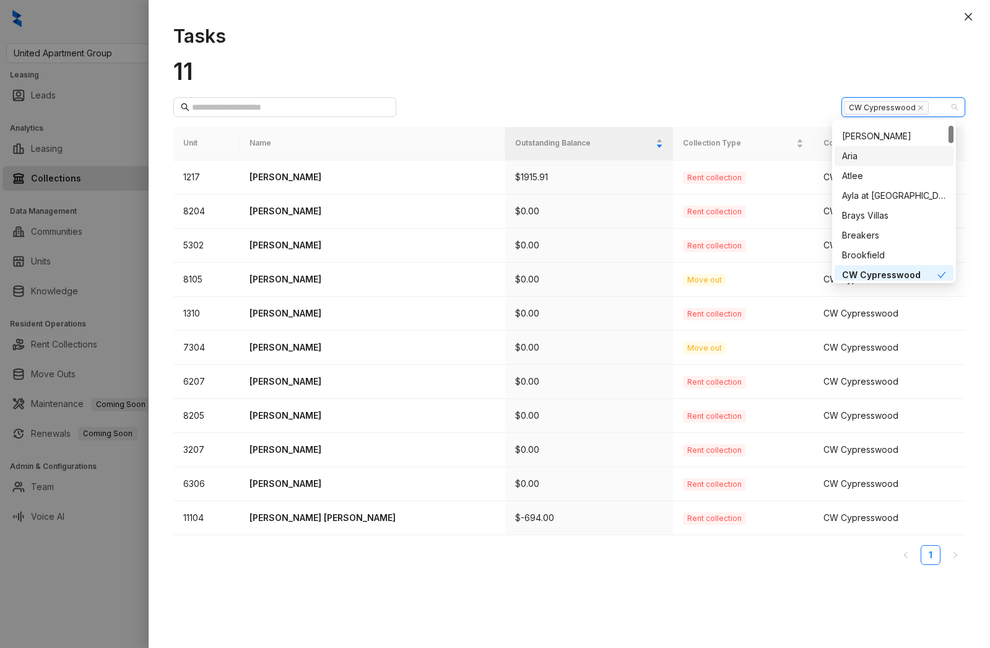
click at [515, 56] on div "Tasks 11 CW Cypresswood Unit Name Outstanding Balance Collection Type Community…" at bounding box center [569, 329] width 841 height 635
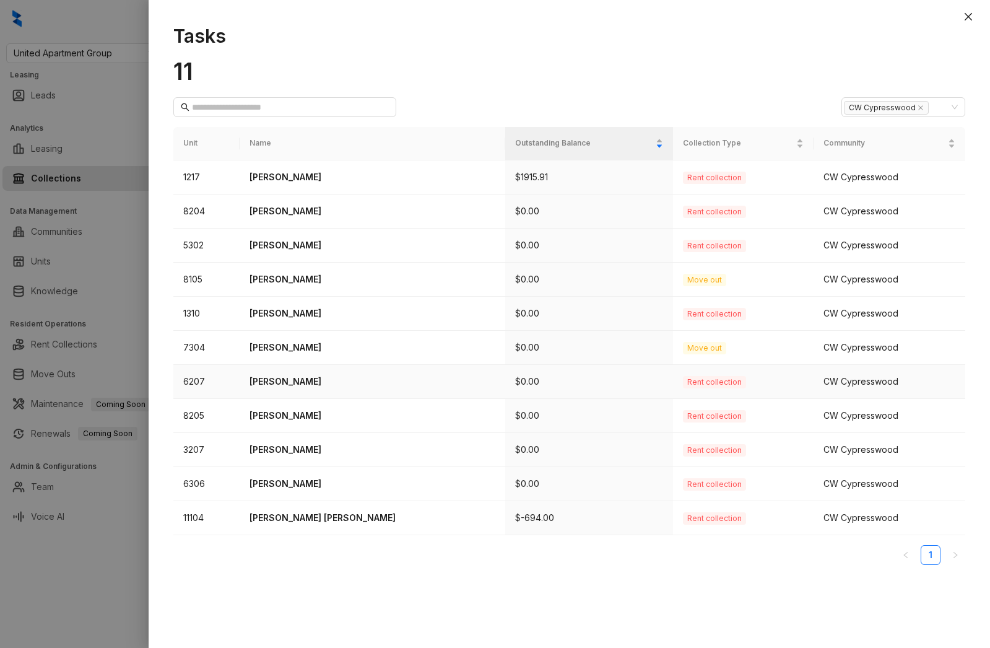
click at [293, 383] on p "Raimone Bradford" at bounding box center [371, 382] width 245 height 14
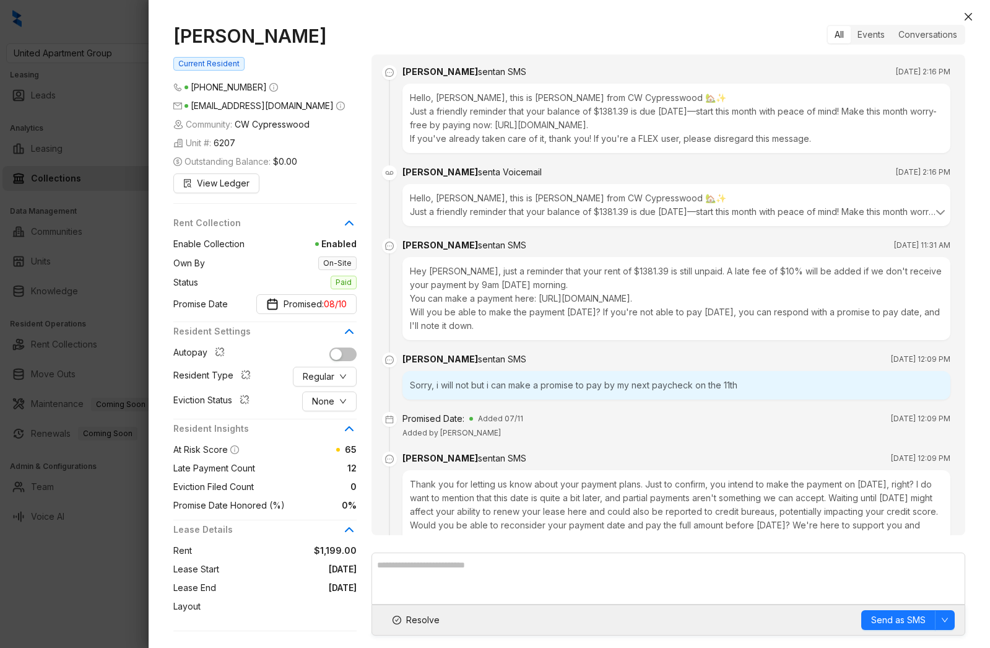
scroll to position [4363, 0]
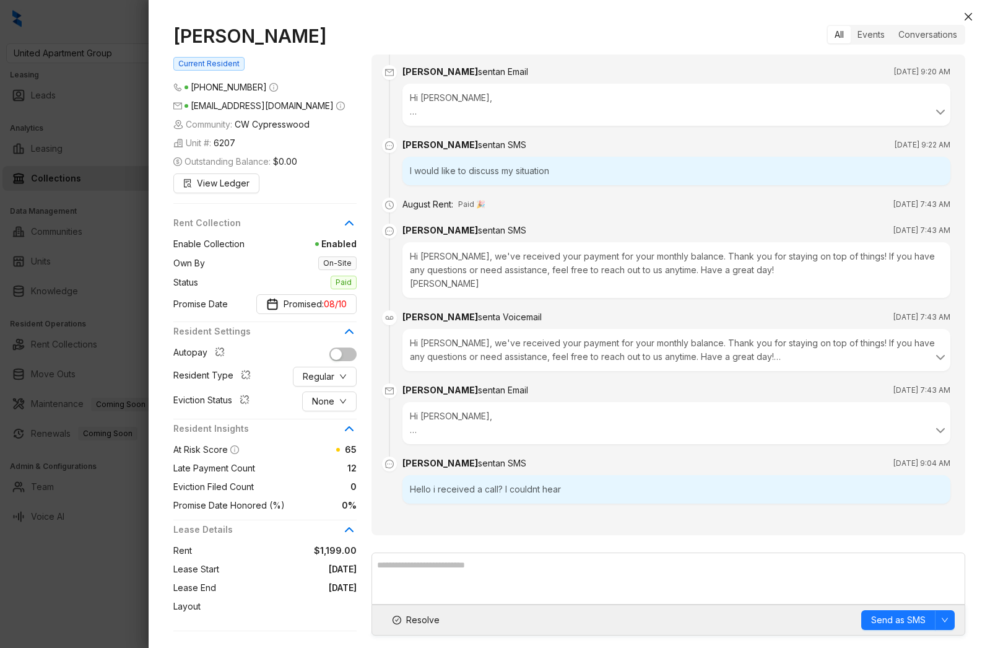
click at [82, 253] on div at bounding box center [495, 324] width 990 height 648
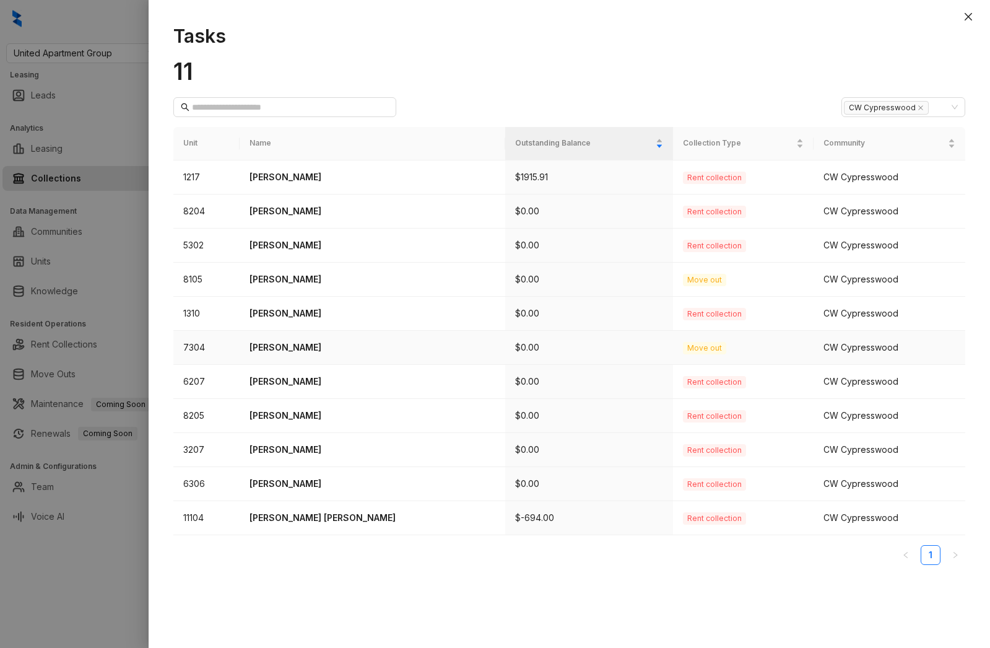
click at [347, 359] on td "Brookelyn Deauvearo" at bounding box center [372, 348] width 265 height 34
click at [330, 477] on p "Brittany Hightower" at bounding box center [371, 484] width 245 height 14
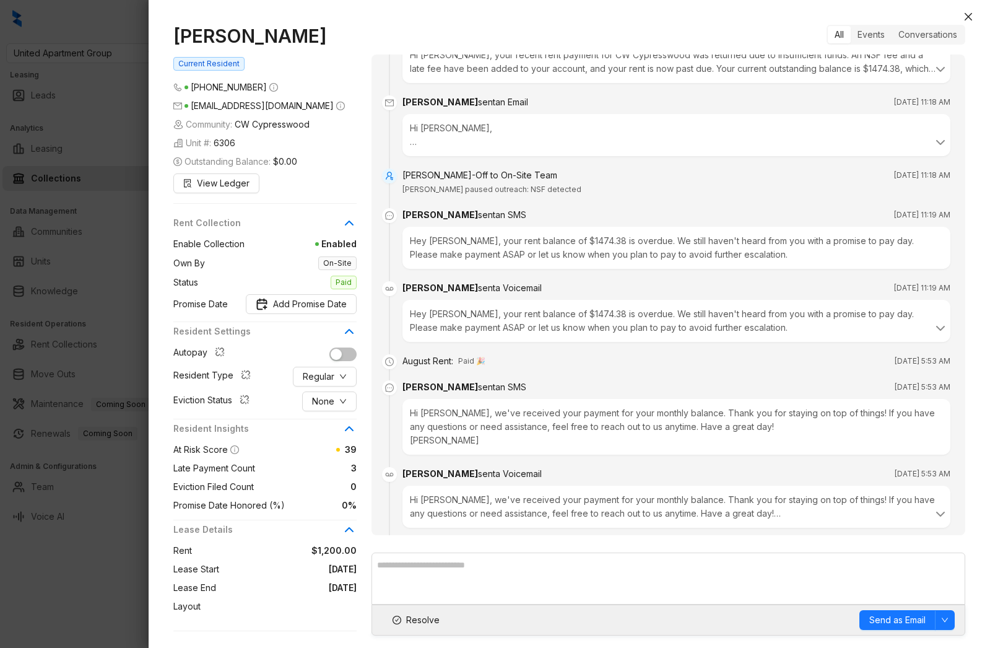
scroll to position [1072, 0]
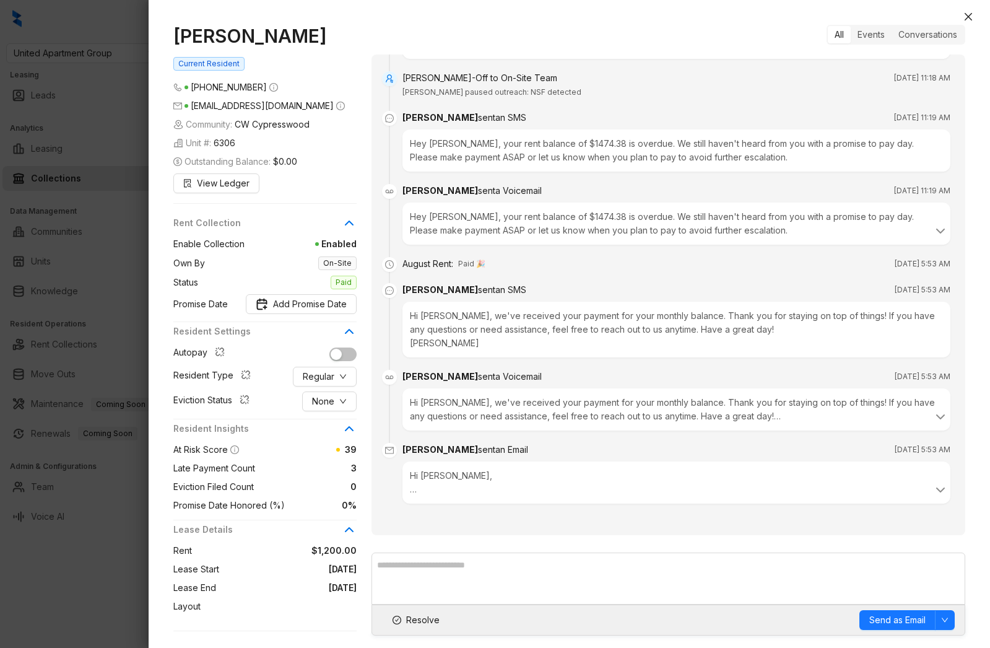
click at [292, 416] on div "Resident Settings Autopay Resident Type Regular Eviction Status None" at bounding box center [264, 370] width 183 height 97
click at [212, 185] on span "View Ledger" at bounding box center [223, 183] width 53 height 14
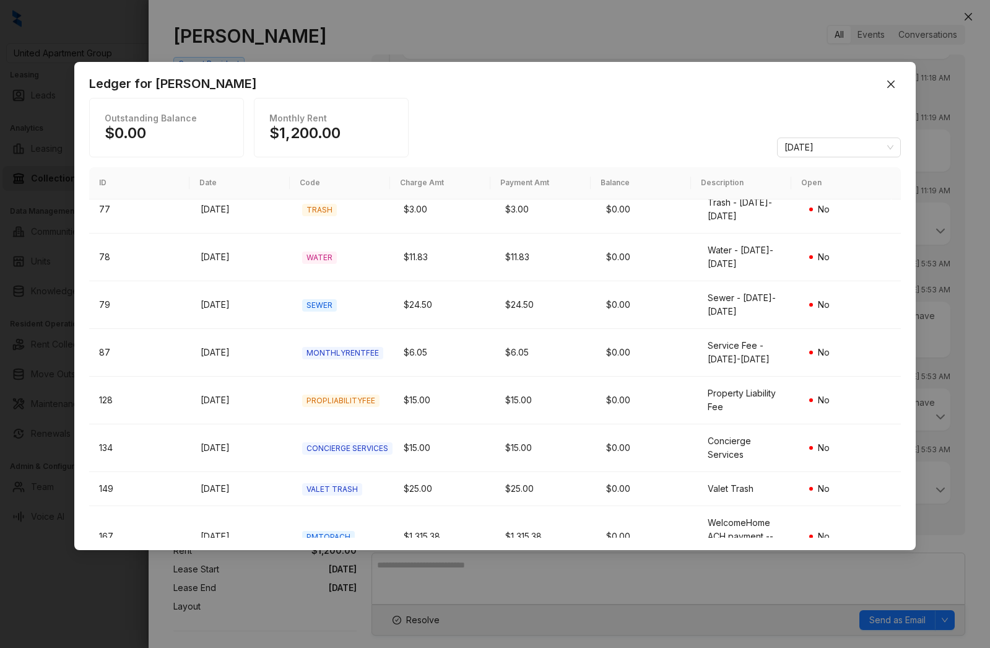
scroll to position [432, 0]
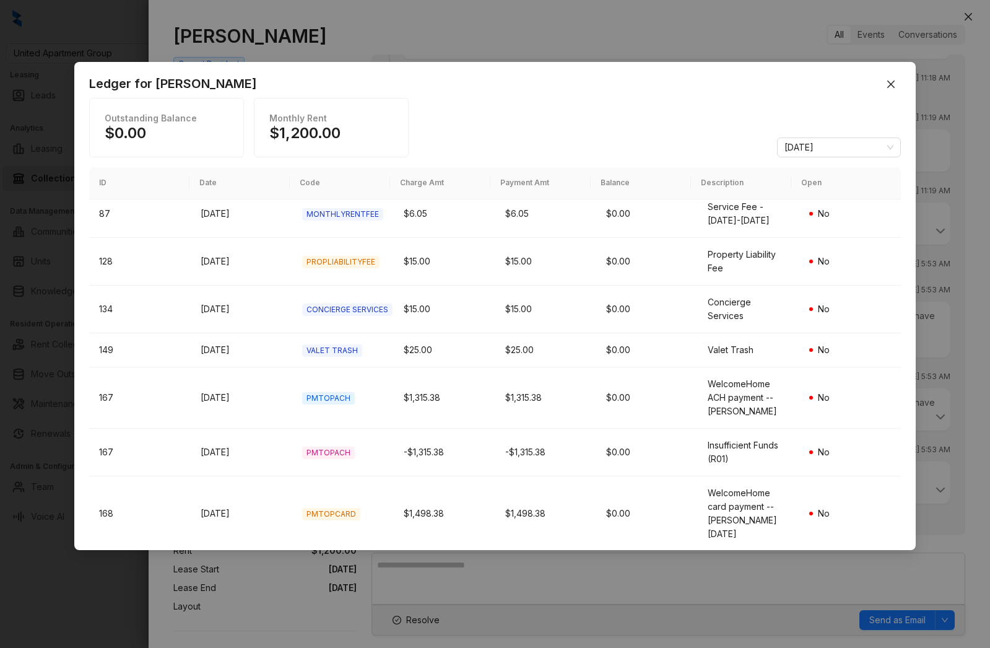
click at [459, 50] on div "Ledger for Brittany Hightower Outstanding Balance $0.00 Monthly Rent $1,200.00 …" at bounding box center [495, 324] width 990 height 648
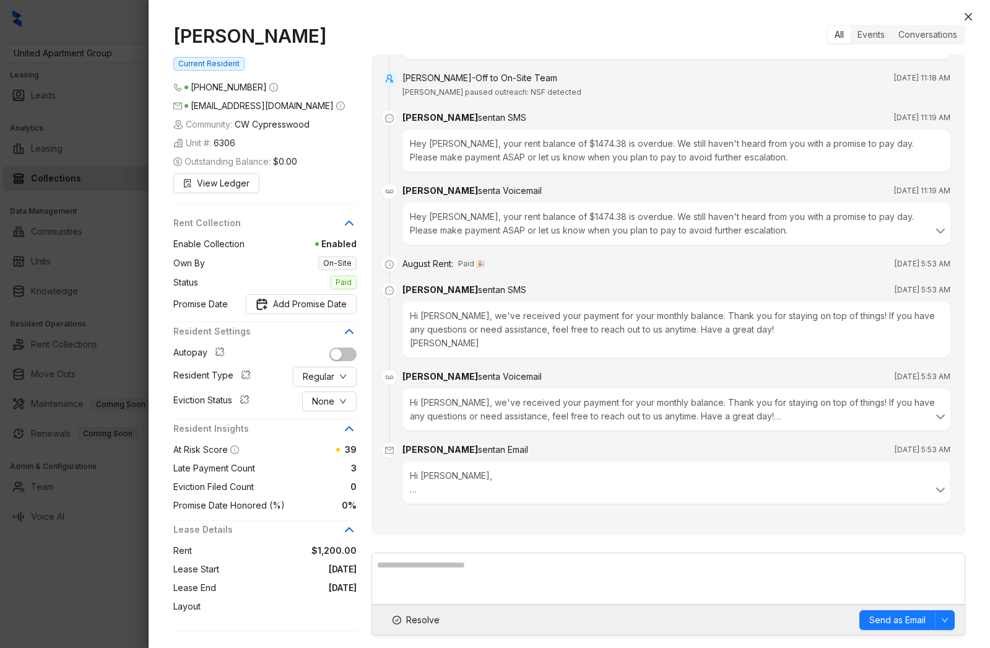
click at [108, 322] on div at bounding box center [495, 324] width 990 height 648
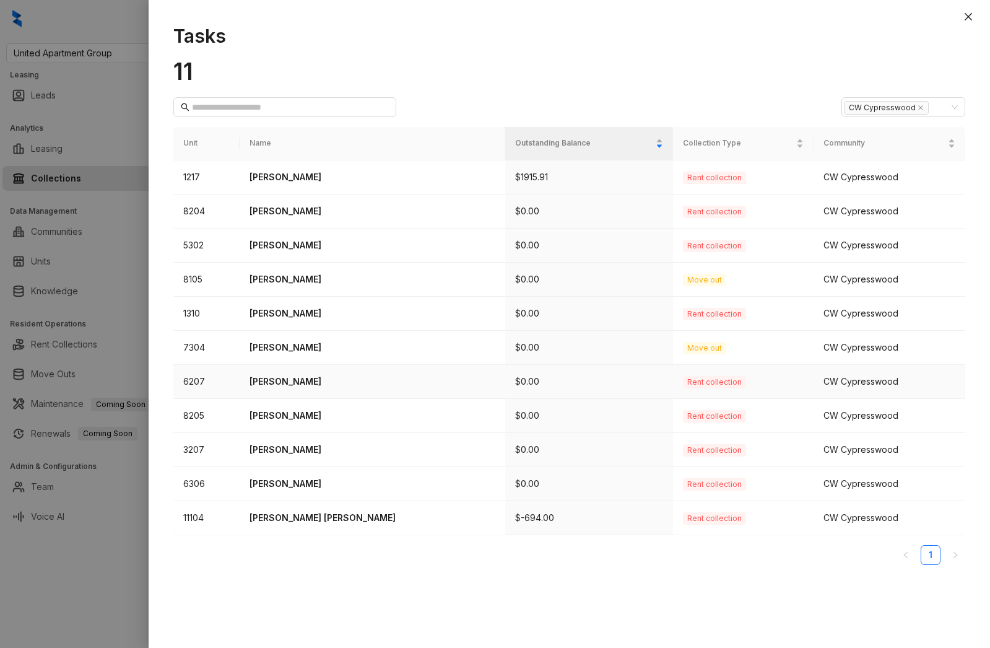
click at [323, 368] on td "Raimone Bradford" at bounding box center [372, 382] width 265 height 34
click at [308, 381] on p "Raimone Bradford" at bounding box center [371, 382] width 245 height 14
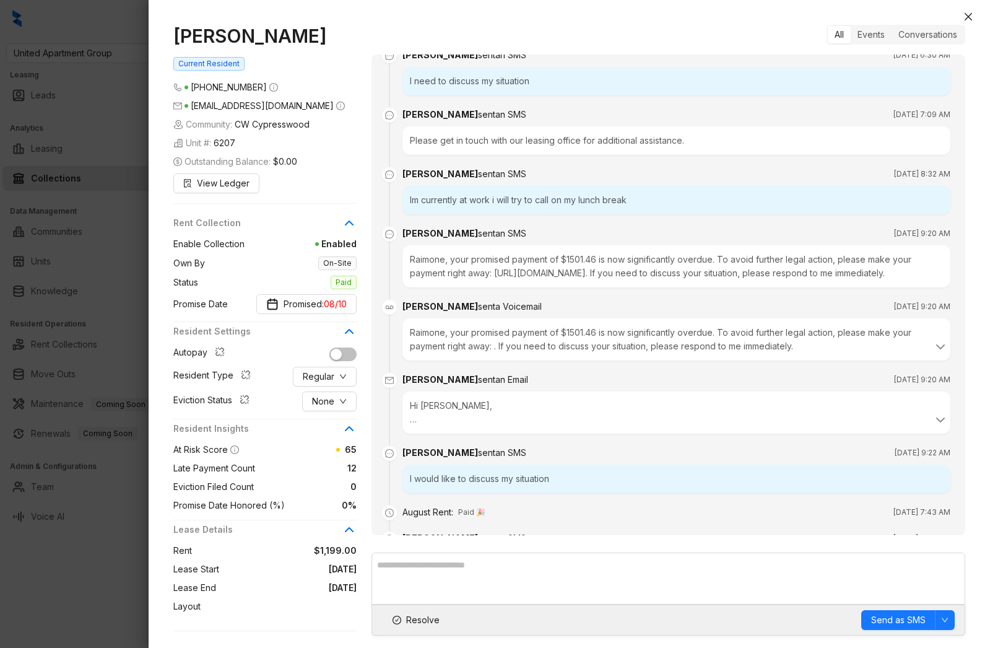
scroll to position [4363, 0]
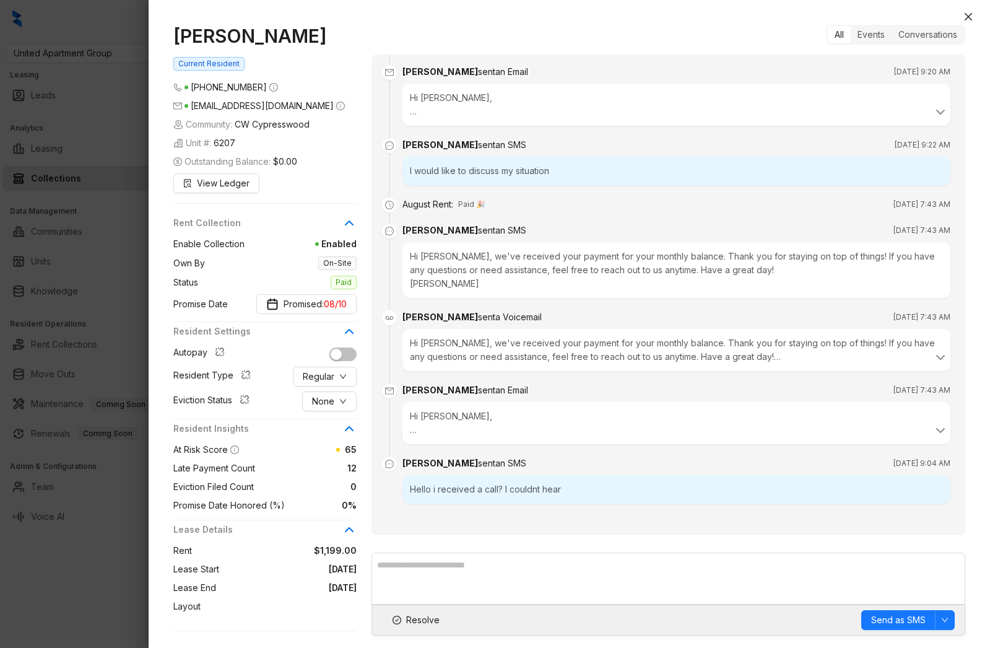
click at [85, 224] on div at bounding box center [495, 324] width 990 height 648
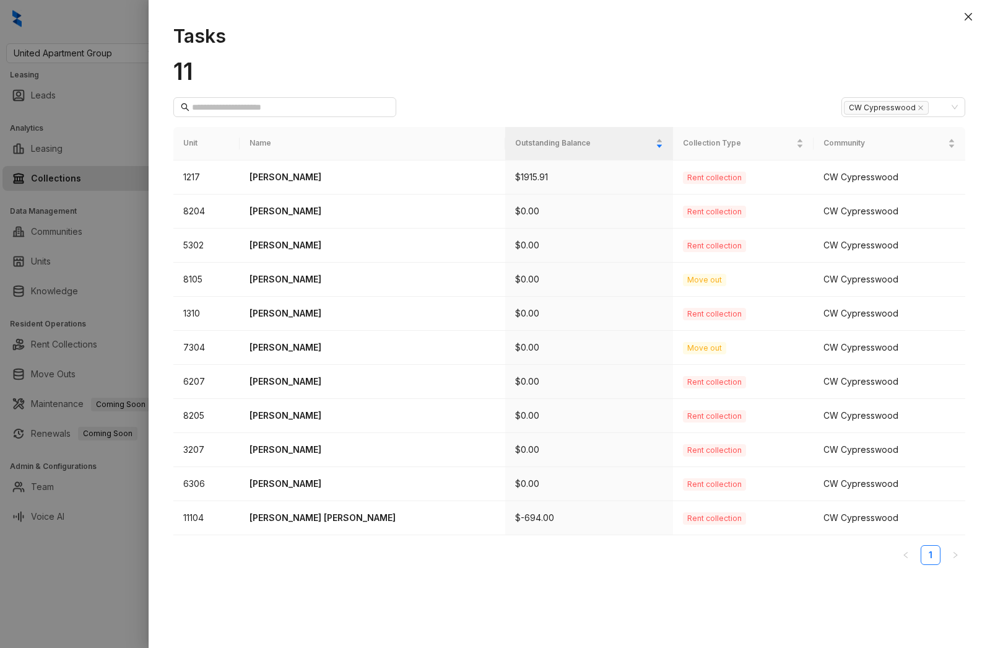
click at [95, 219] on div at bounding box center [495, 324] width 990 height 648
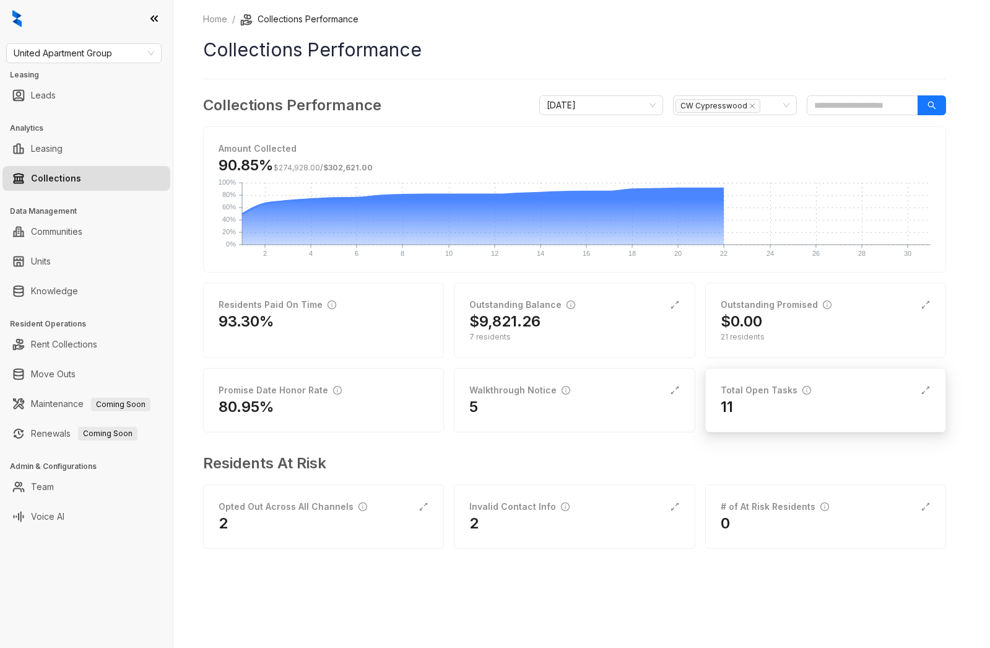
click at [765, 407] on div "11" at bounding box center [826, 407] width 210 height 20
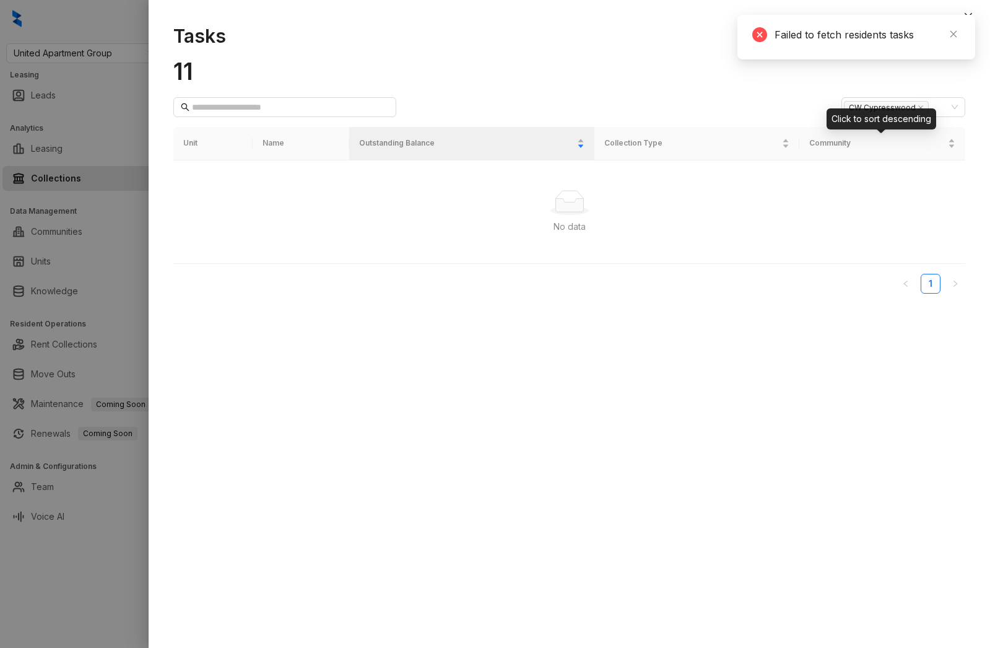
click at [918, 108] on div "Click to sort descending" at bounding box center [881, 118] width 110 height 21
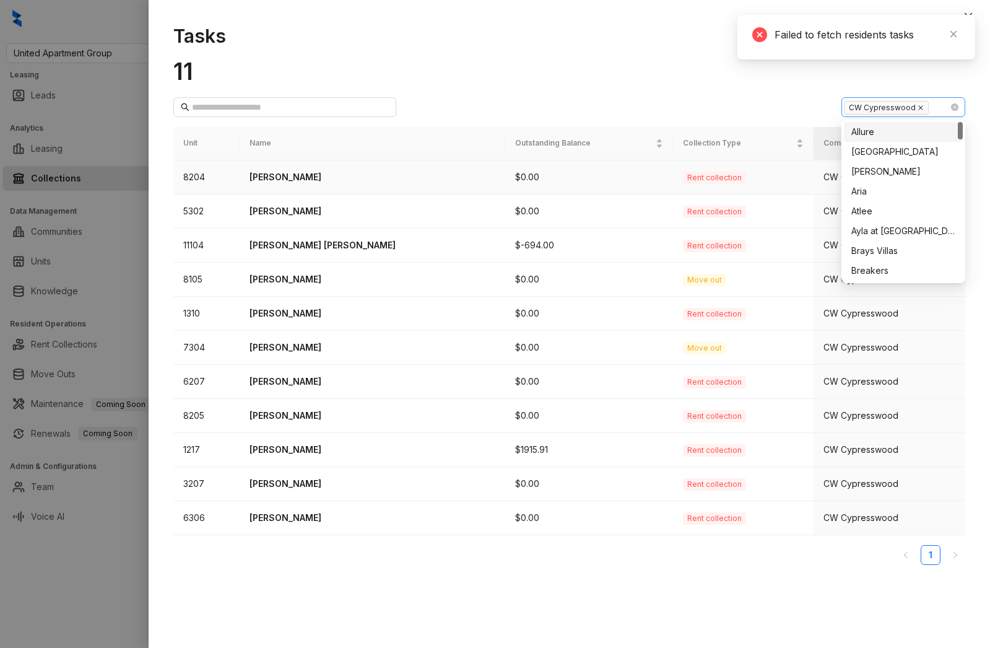
click at [919, 106] on icon "close" at bounding box center [920, 108] width 6 height 6
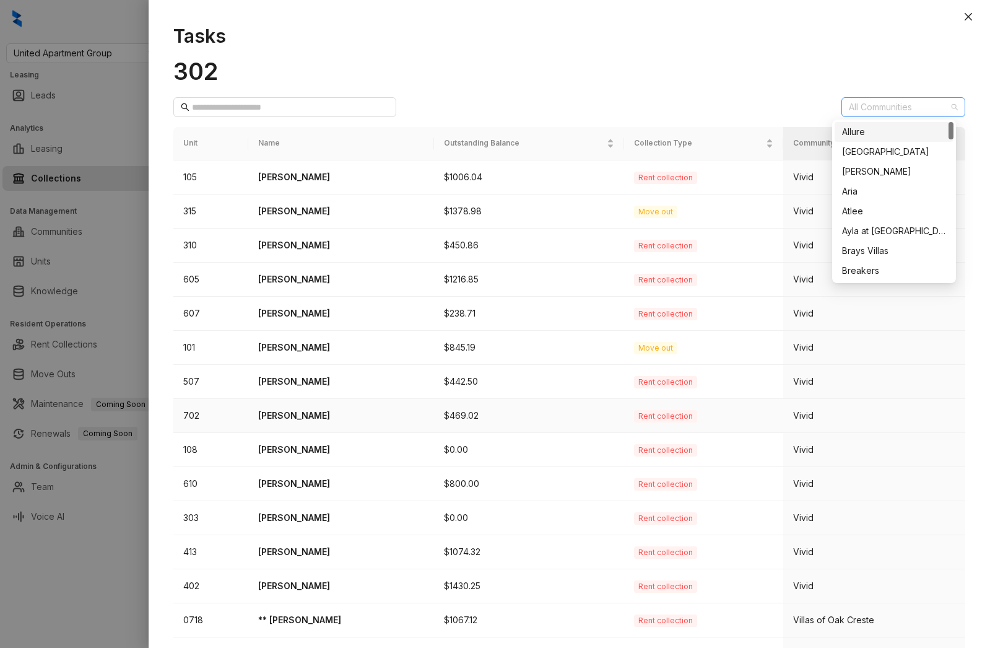
click at [491, 400] on td "$469.02" at bounding box center [529, 416] width 190 height 34
click at [302, 410] on p "Ashton Chase mendoza" at bounding box center [341, 416] width 166 height 14
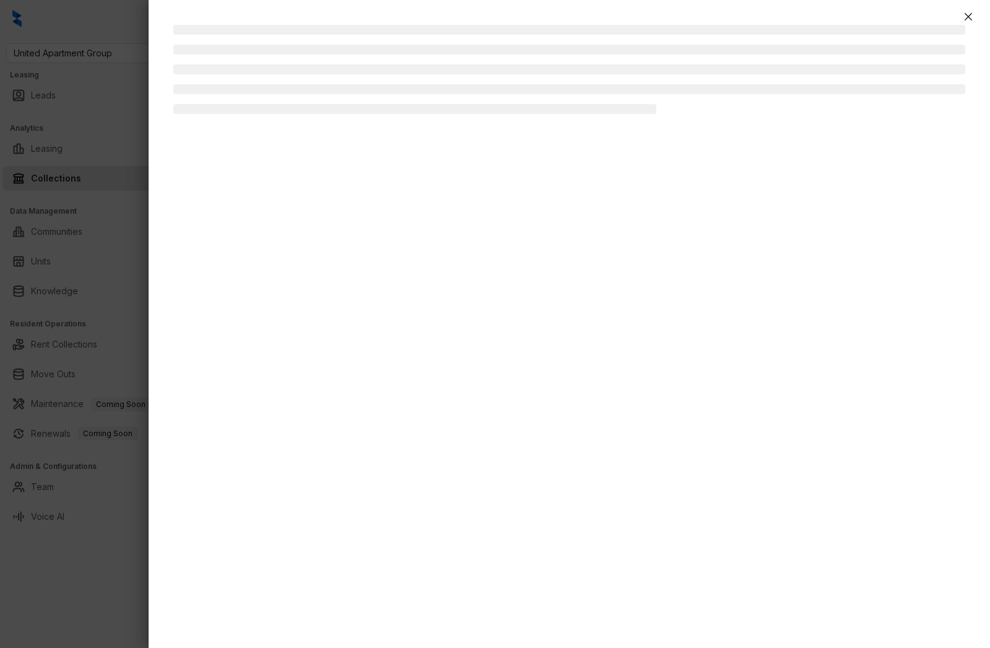
click at [302, 410] on div at bounding box center [495, 324] width 990 height 648
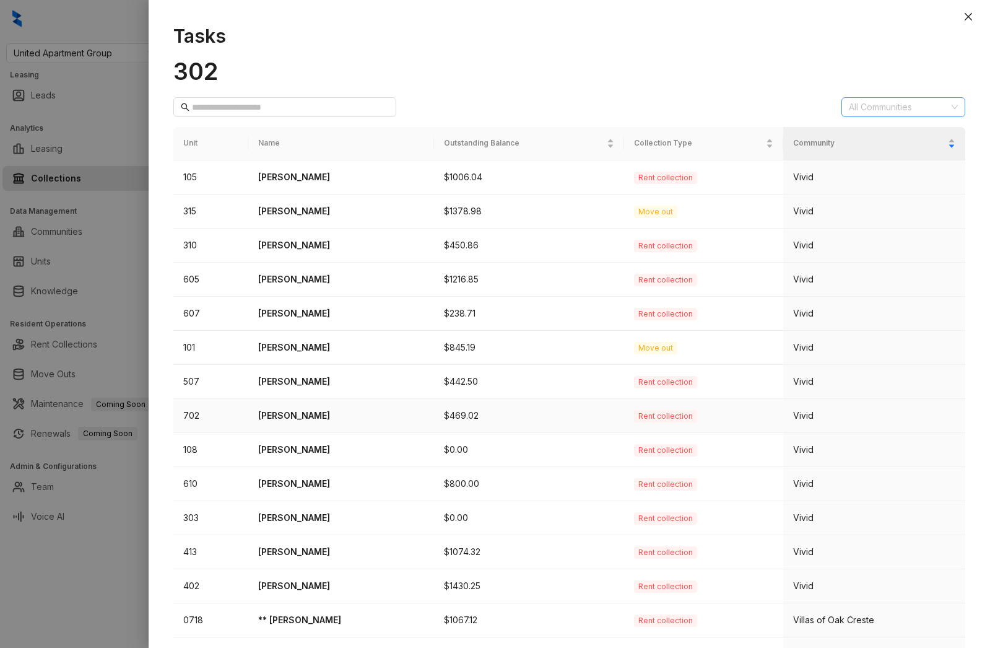
click at [302, 410] on p "Ashton Chase mendoza" at bounding box center [341, 416] width 166 height 14
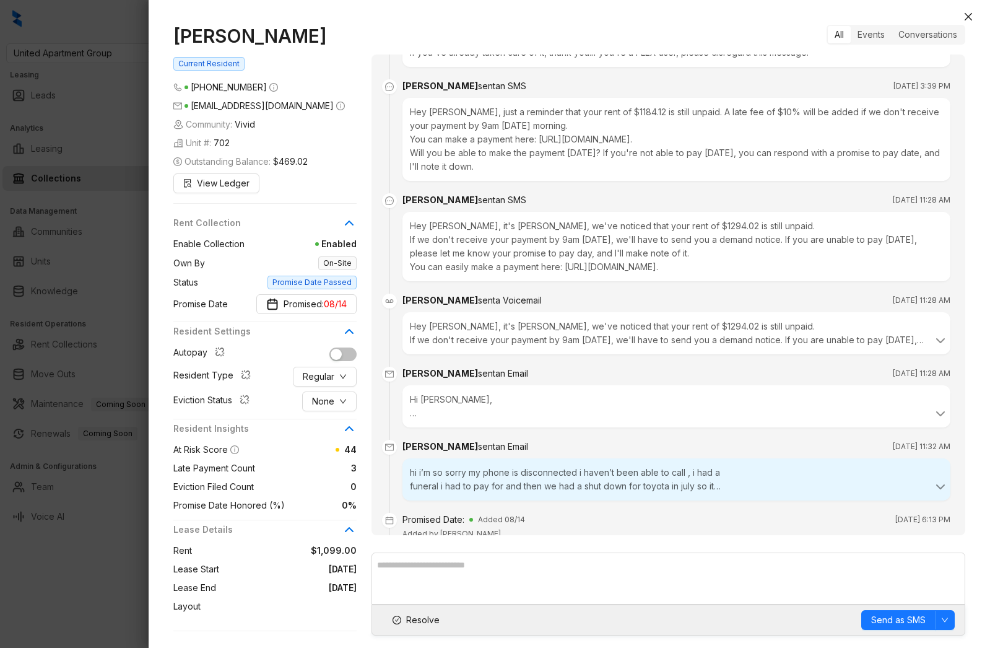
scroll to position [1486, 0]
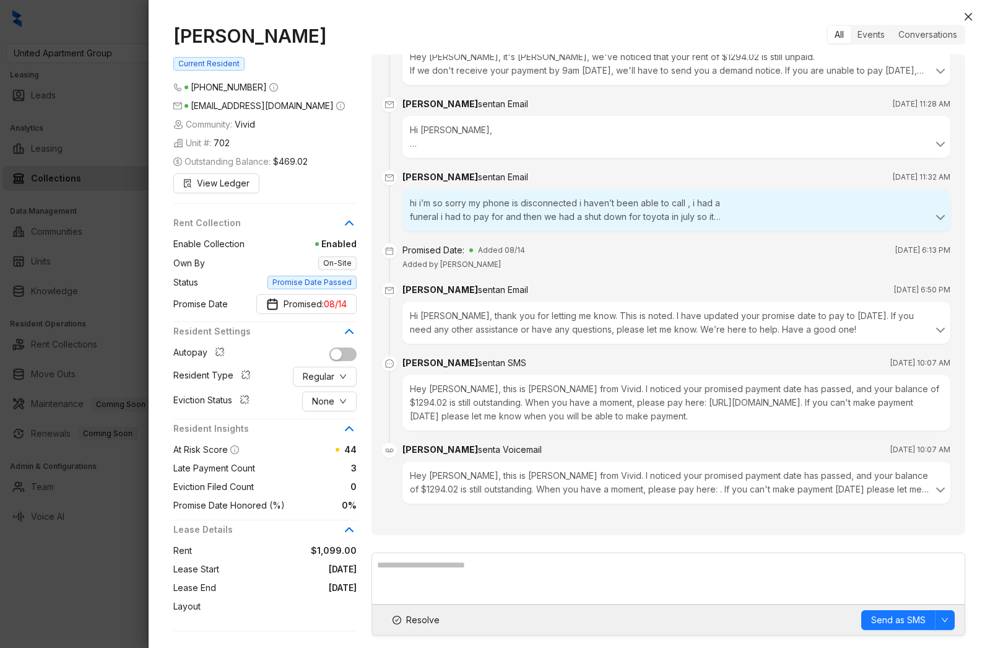
click at [130, 318] on div at bounding box center [495, 324] width 990 height 648
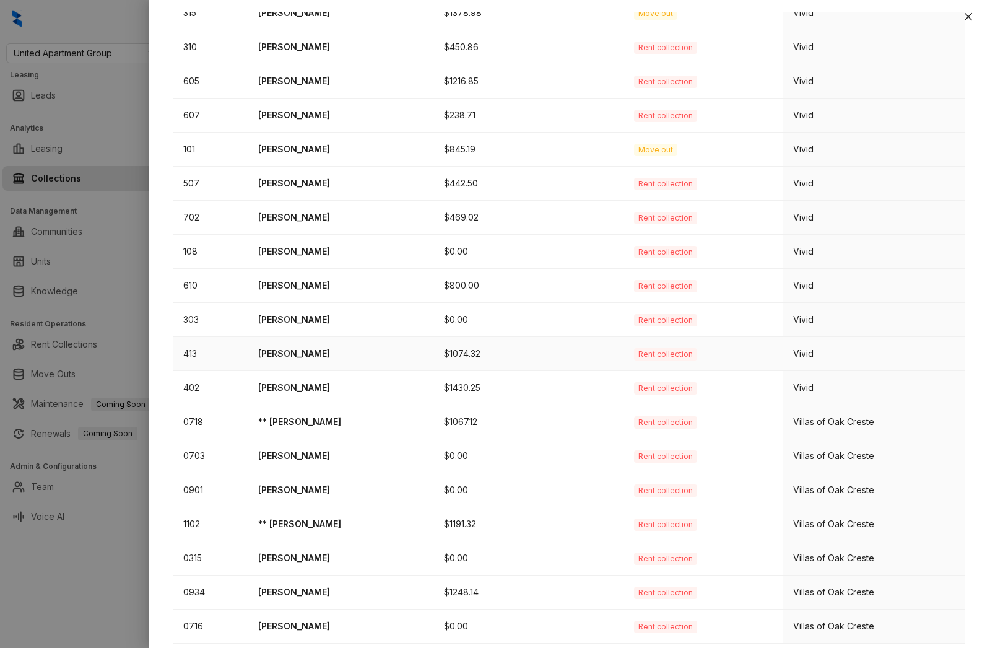
scroll to position [212, 0]
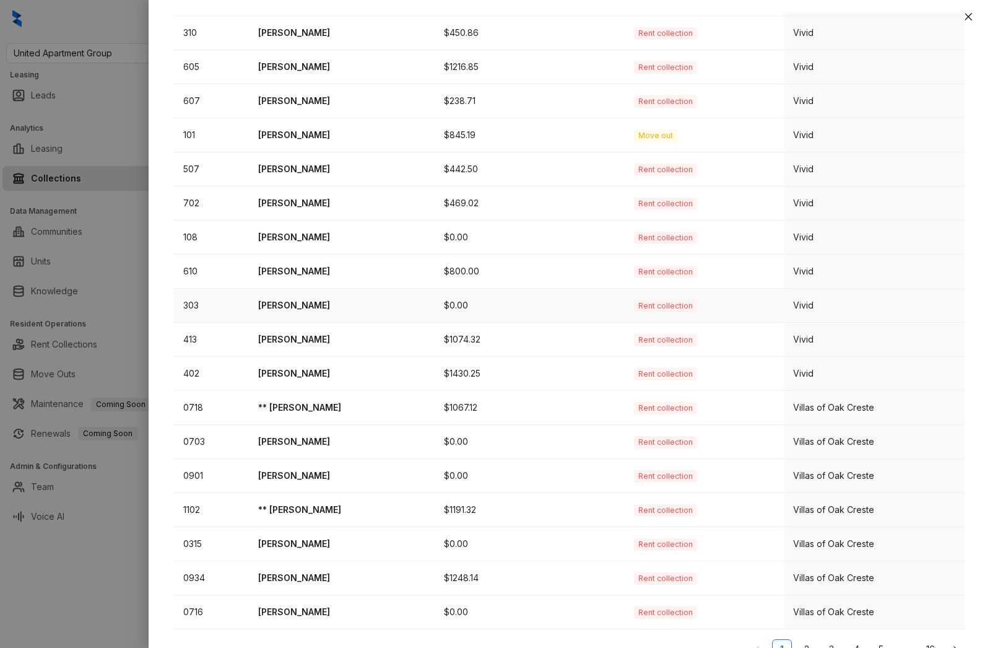
click at [344, 305] on p "Rachel Cruz" at bounding box center [341, 305] width 166 height 14
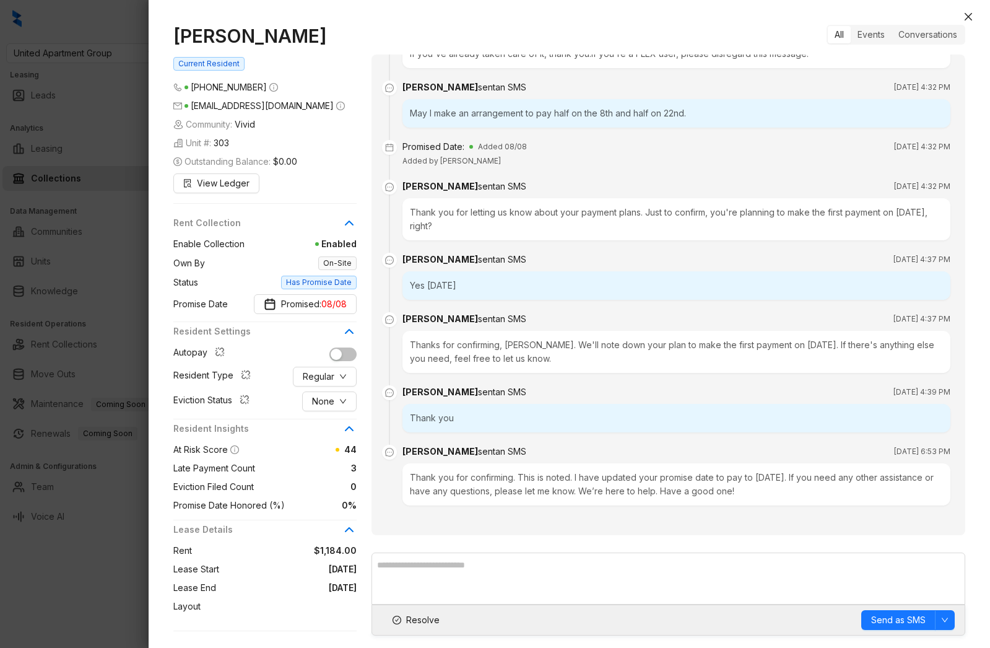
scroll to position [2313, 0]
click at [105, 295] on div at bounding box center [495, 324] width 990 height 648
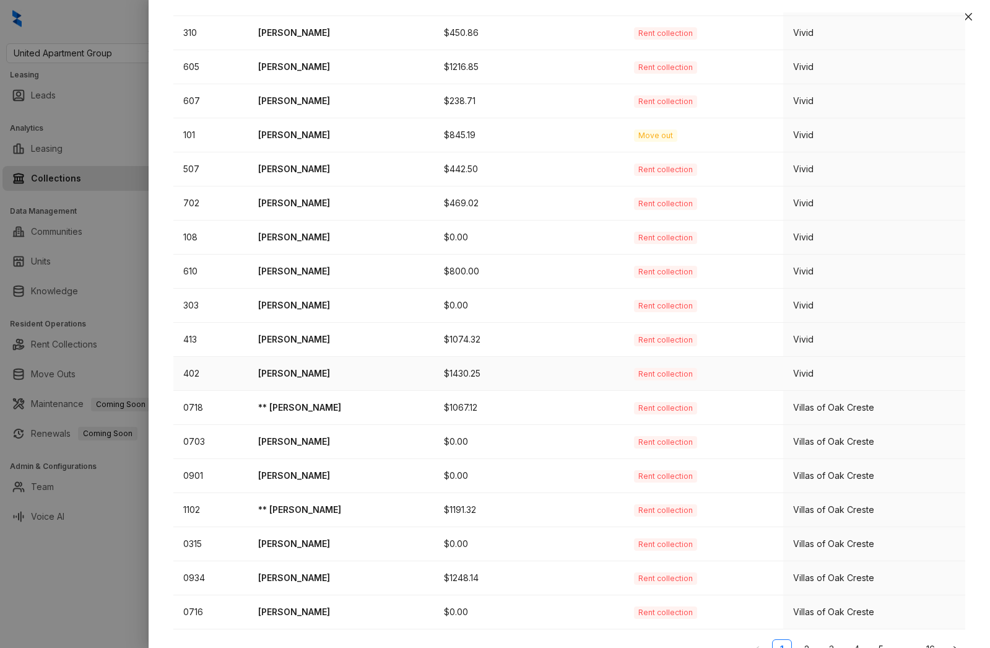
scroll to position [235, 0]
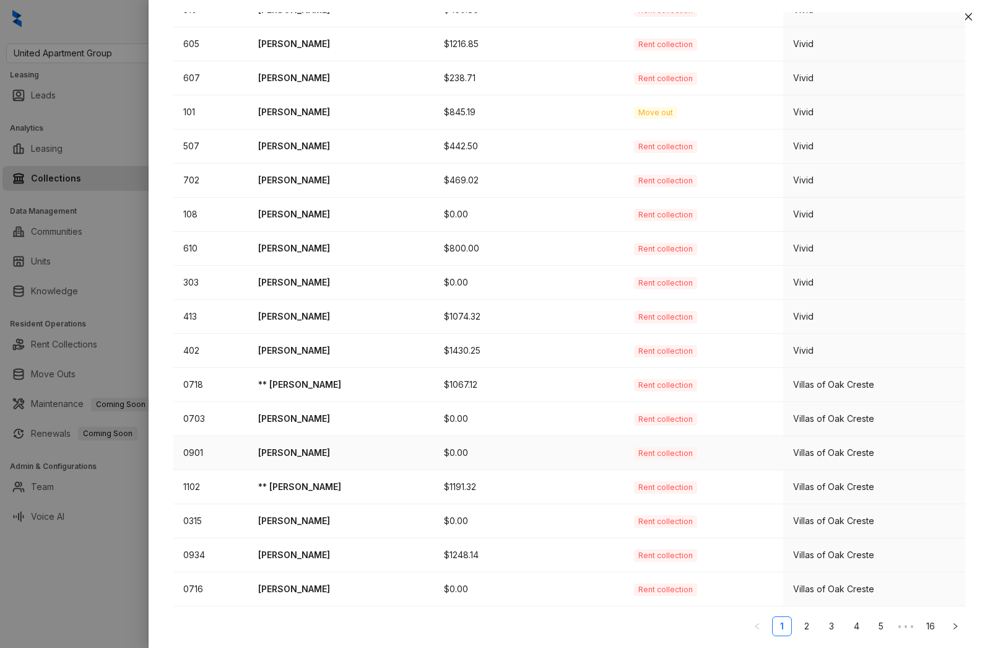
click at [285, 454] on p "Beatriz Castro" at bounding box center [341, 453] width 166 height 14
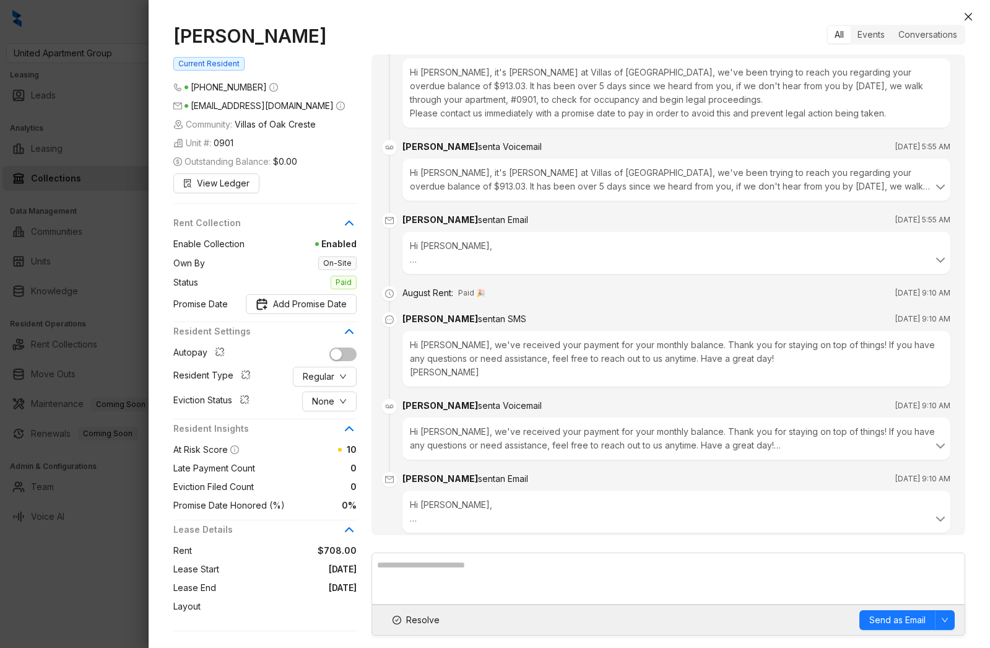
scroll to position [934, 0]
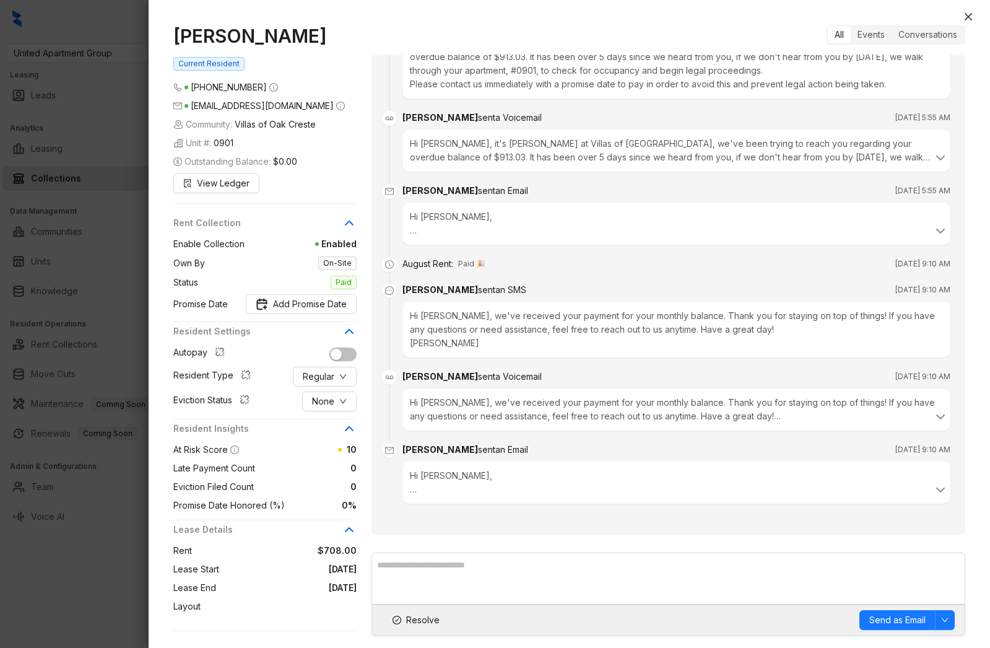
click at [137, 341] on div at bounding box center [495, 324] width 990 height 648
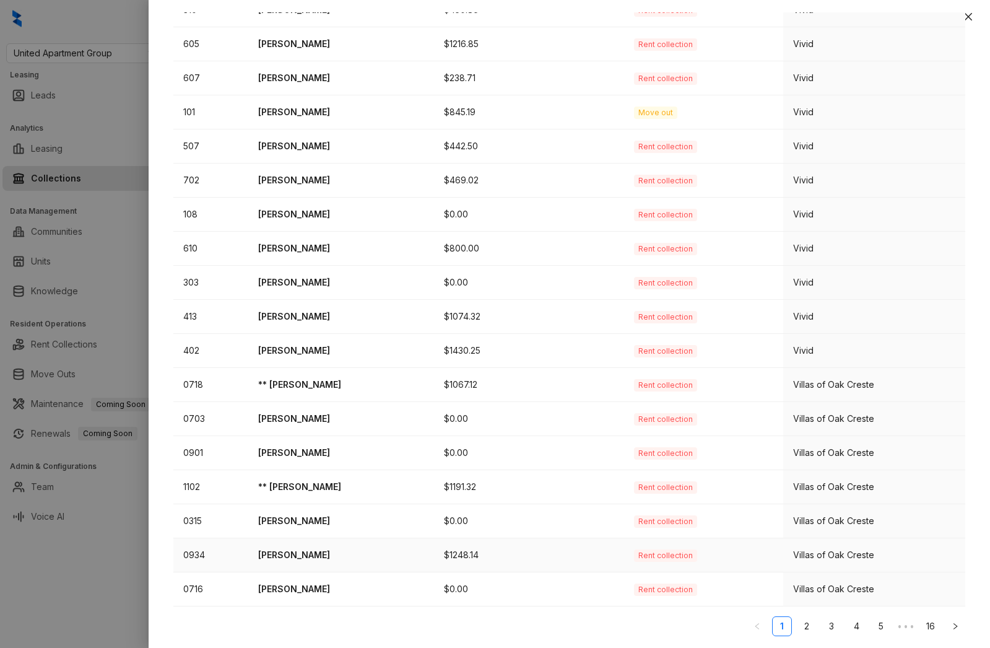
click at [313, 558] on p "RONALD WARD" at bounding box center [341, 555] width 166 height 14
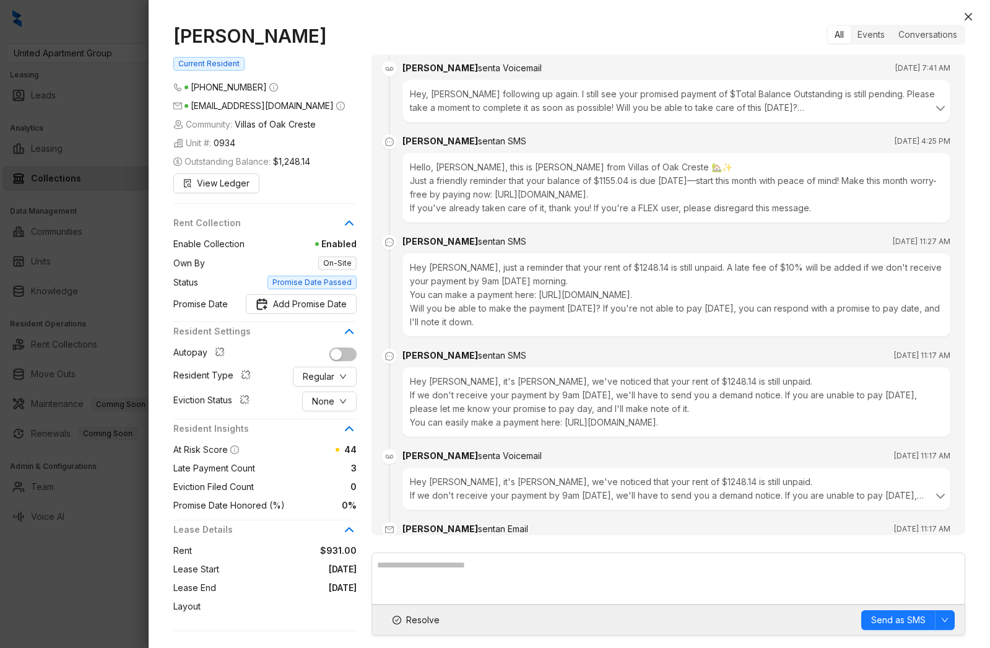
scroll to position [909, 0]
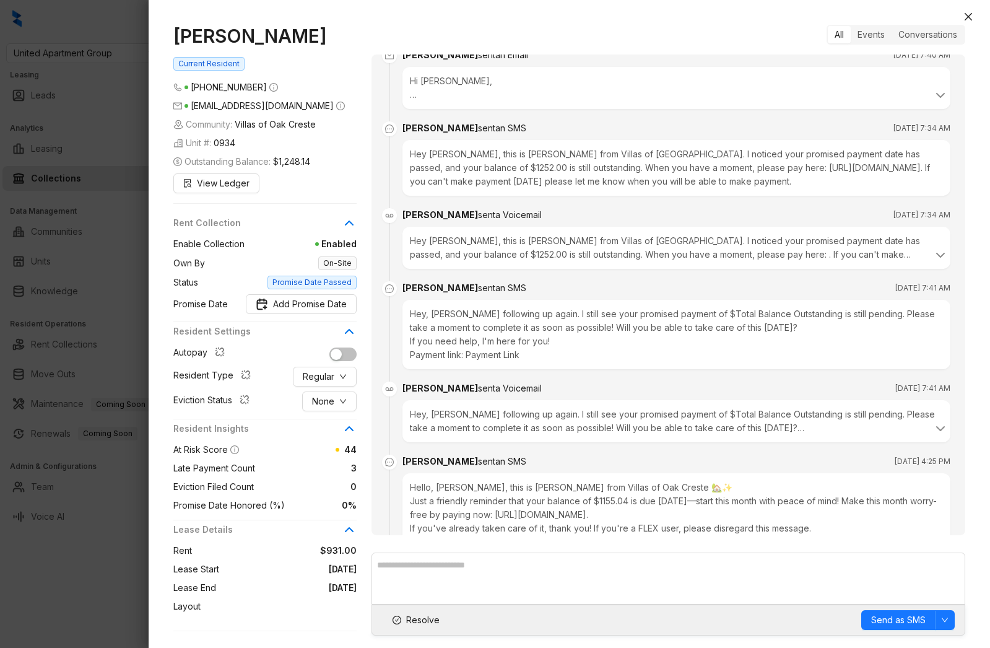
click at [89, 279] on div at bounding box center [495, 324] width 990 height 648
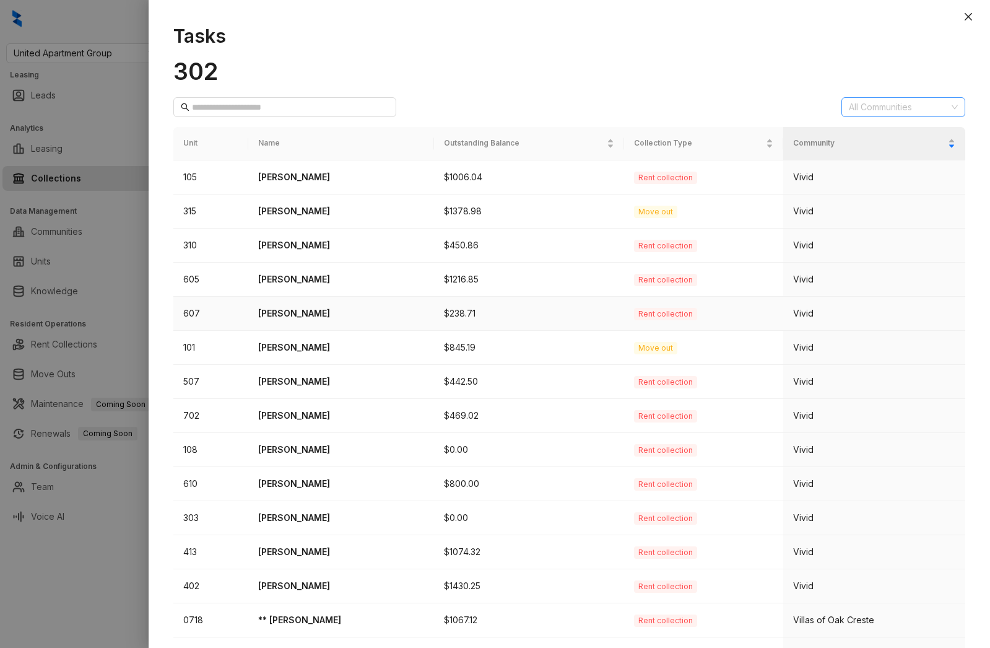
scroll to position [235, 0]
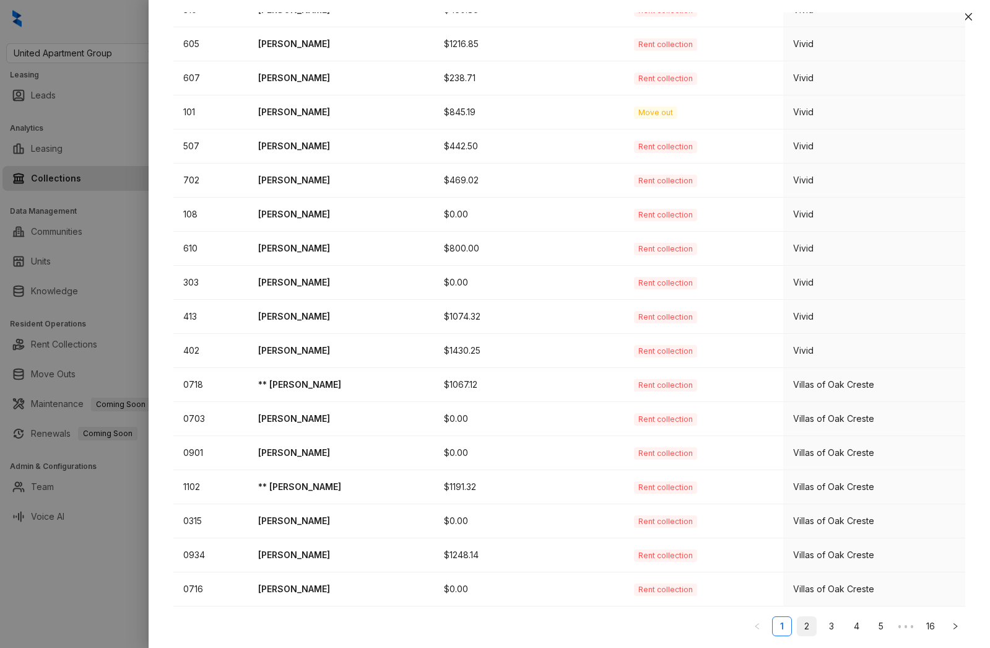
click at [797, 623] on link "2" at bounding box center [806, 626] width 19 height 19
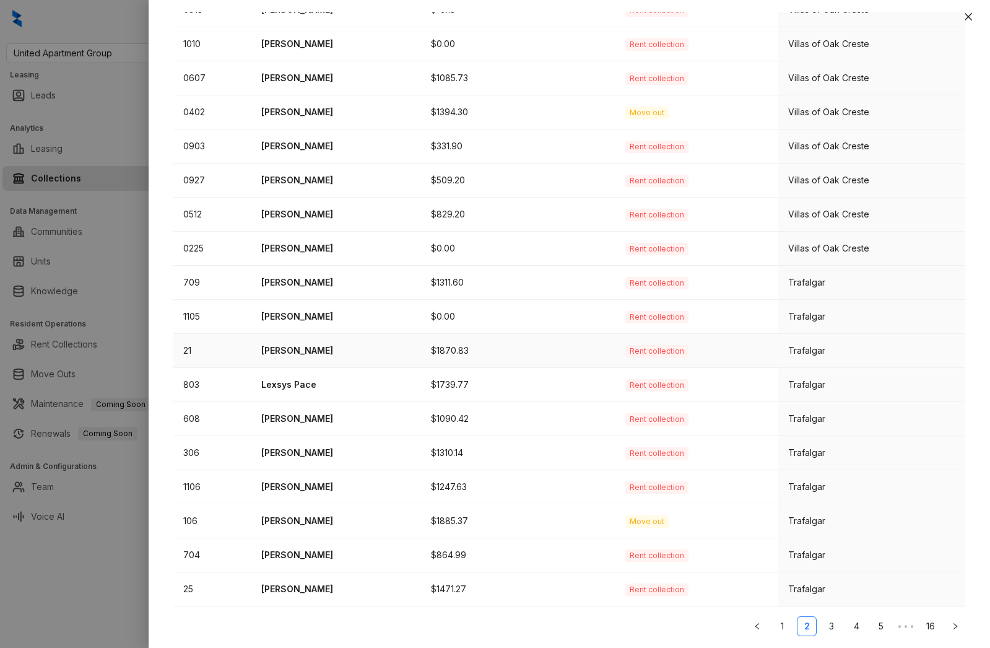
click at [421, 341] on td "Santiago Tzunun" at bounding box center [336, 351] width 170 height 34
click at [329, 361] on td "Santiago Tzunun" at bounding box center [336, 351] width 170 height 34
click at [298, 348] on p "Santiago Tzunun" at bounding box center [336, 351] width 150 height 14
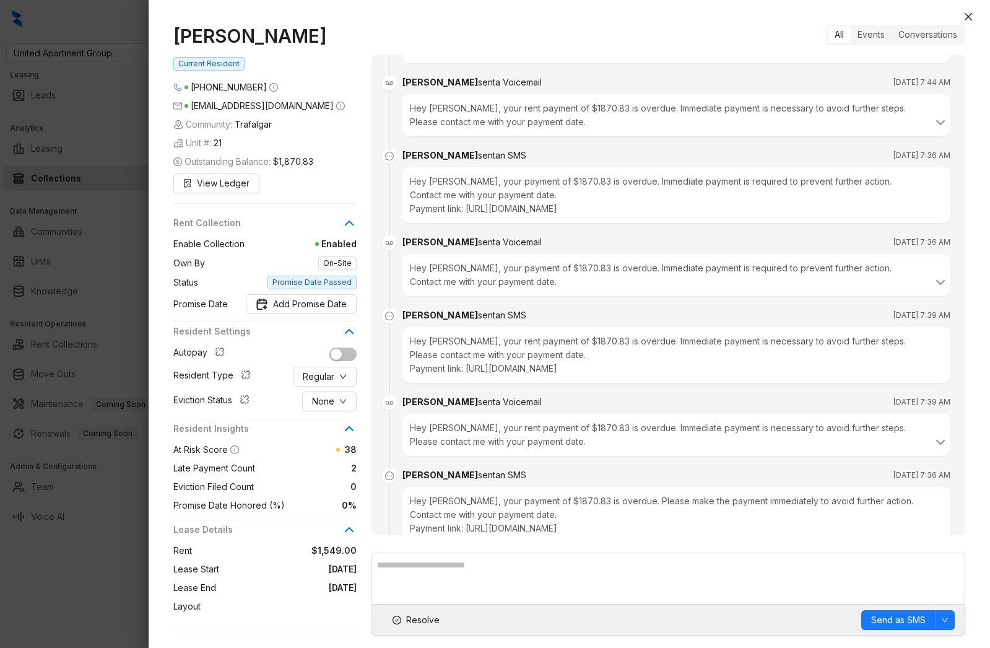
scroll to position [2702, 0]
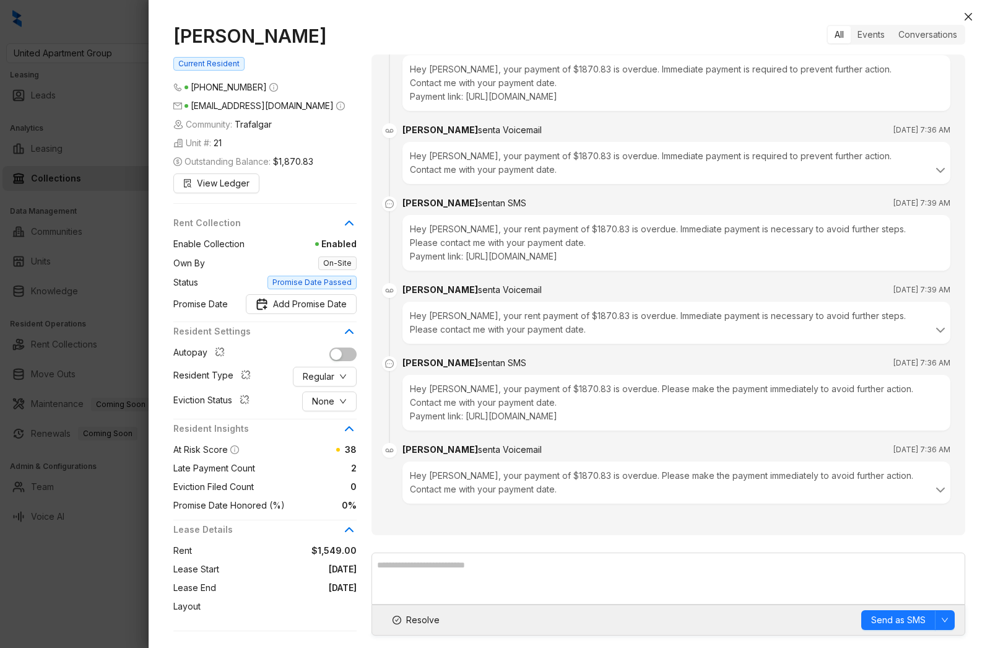
click at [147, 356] on div at bounding box center [495, 324] width 990 height 648
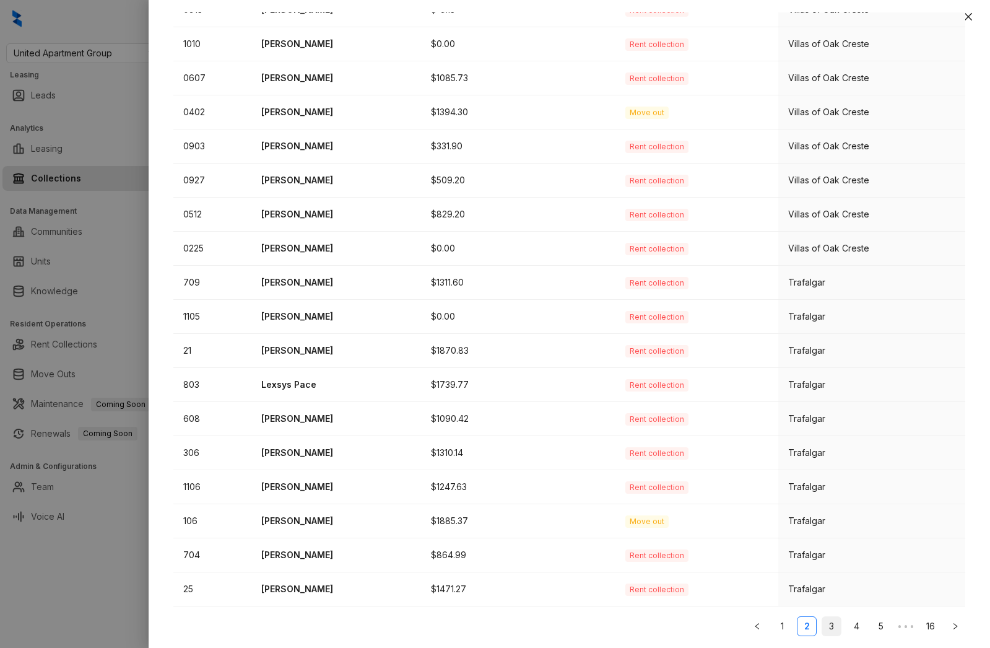
click at [822, 622] on link "3" at bounding box center [831, 626] width 19 height 19
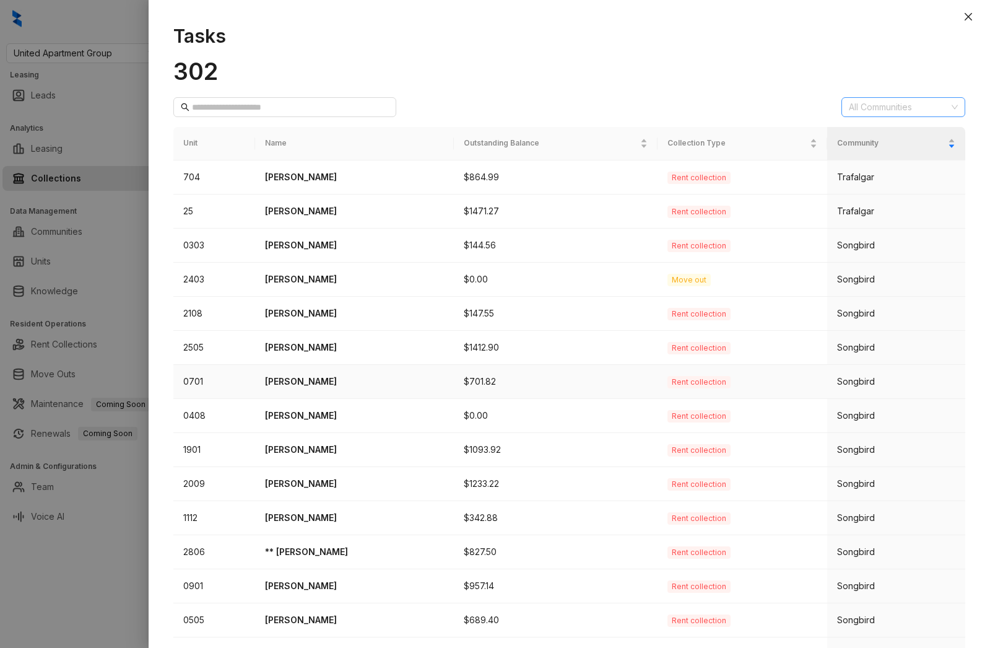
click at [340, 390] on td "Maria Rocco" at bounding box center [354, 382] width 199 height 34
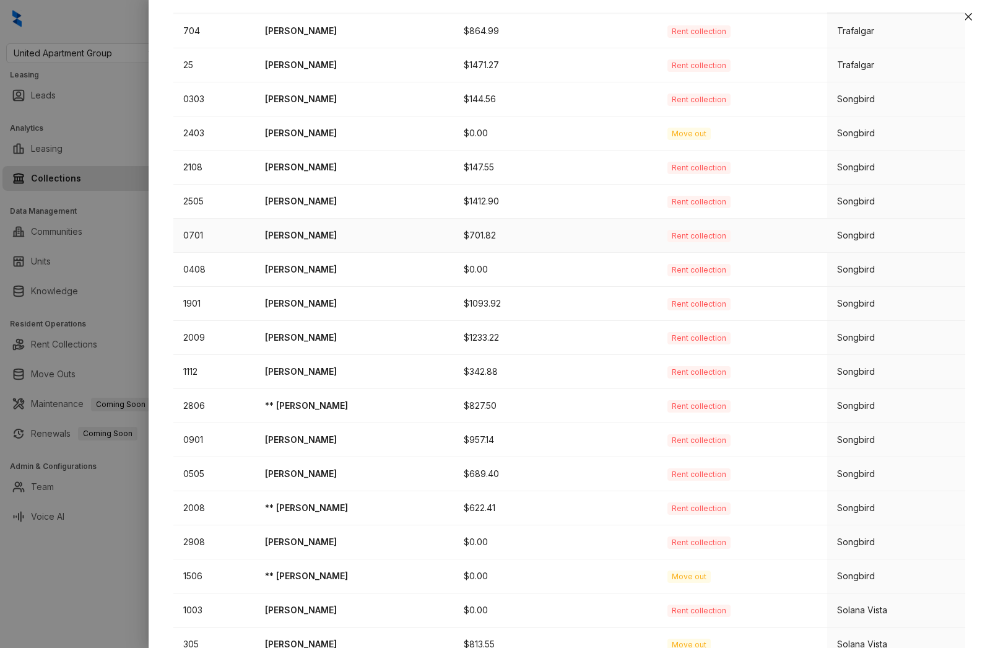
scroll to position [235, 0]
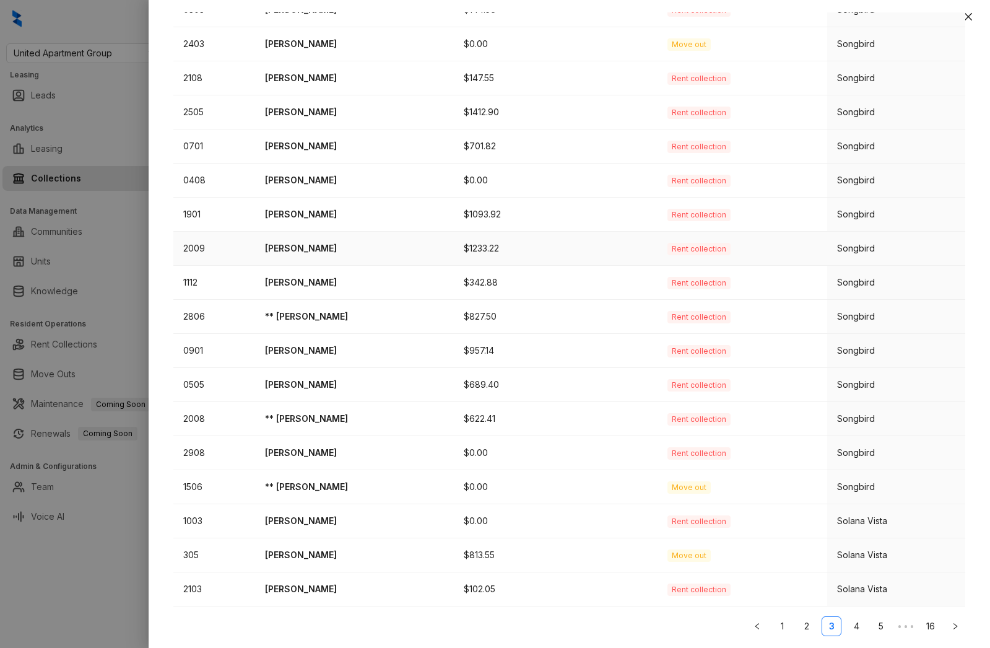
click at [341, 260] on td "Cecil Garcia" at bounding box center [354, 249] width 199 height 34
click at [303, 246] on p "Cecil Garcia" at bounding box center [354, 248] width 179 height 14
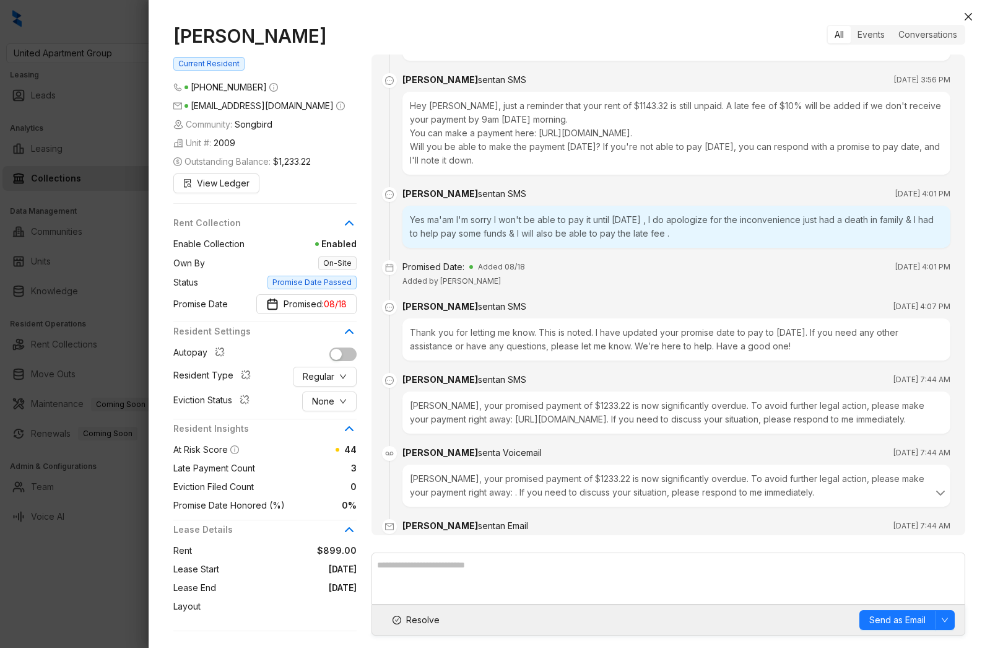
scroll to position [1087, 0]
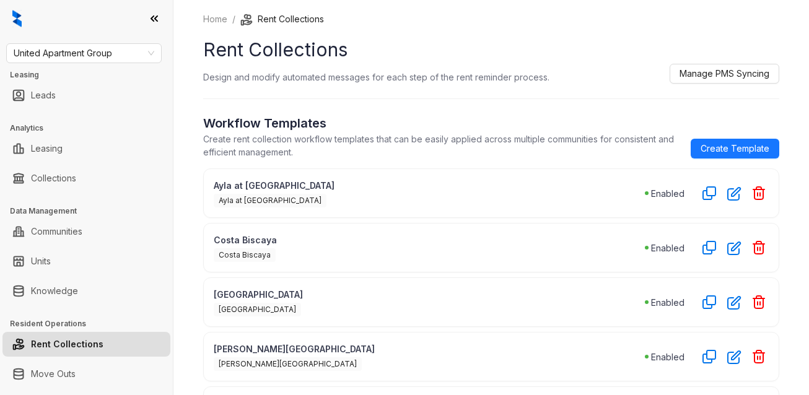
scroll to position [29, 0]
